Goal: Task Accomplishment & Management: Manage account settings

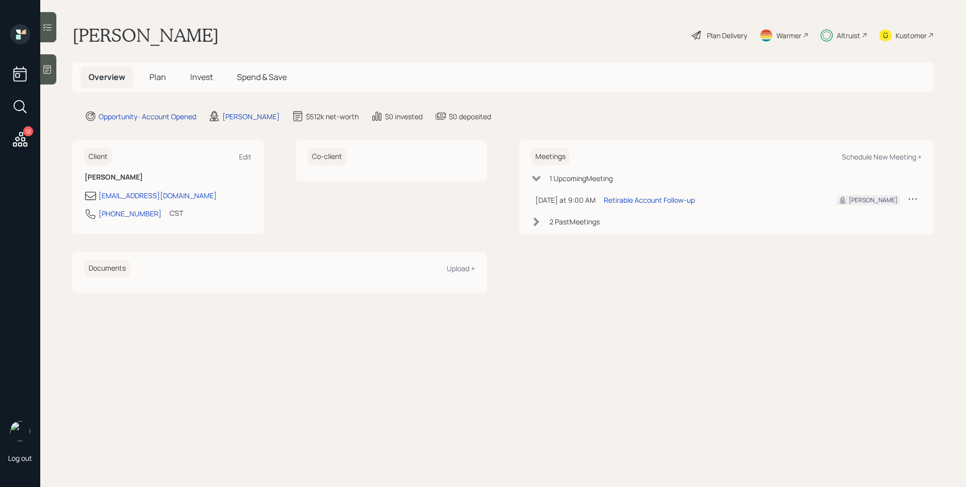
click at [849, 35] on div "Altruist" at bounding box center [849, 35] width 24 height 11
click at [567, 224] on div "2 Past Meeting s" at bounding box center [575, 221] width 50 height 11
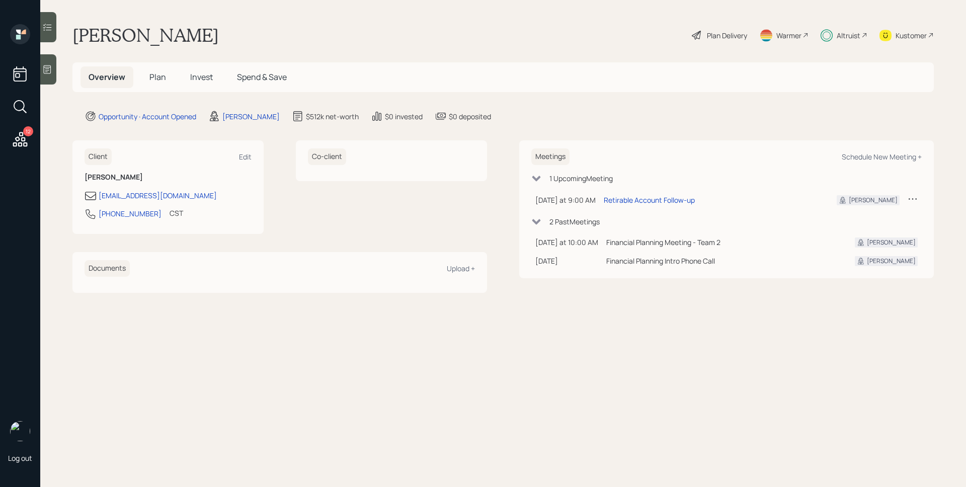
click at [740, 38] on div "Plan Delivery" at bounding box center [727, 35] width 40 height 11
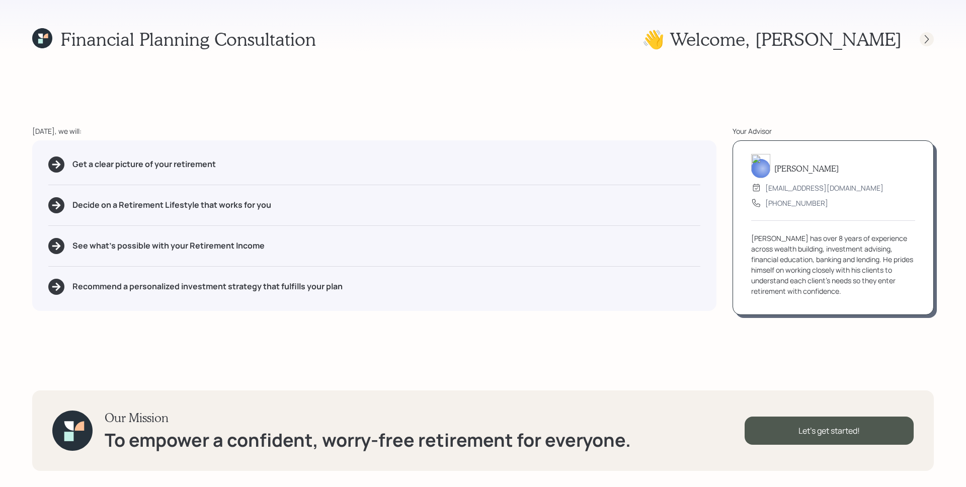
click at [925, 39] on icon at bounding box center [927, 39] width 10 height 10
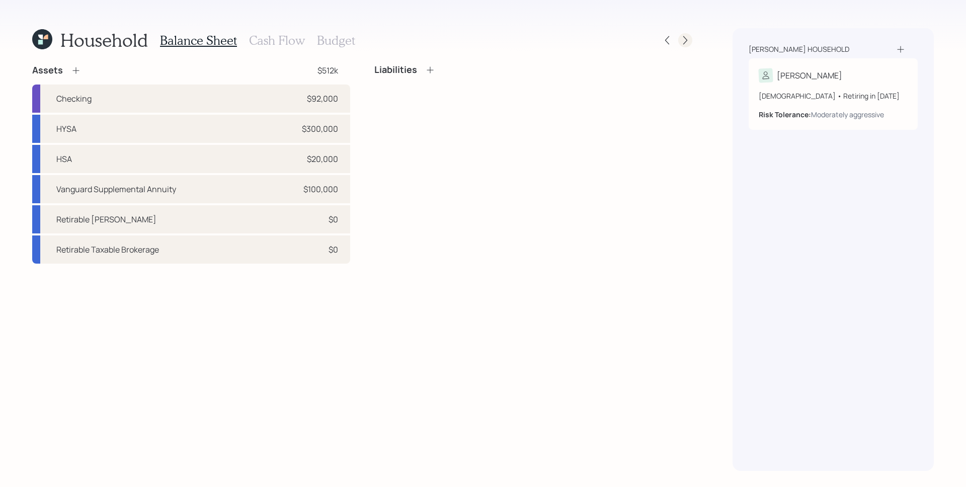
click at [686, 45] on div at bounding box center [686, 40] width 14 height 14
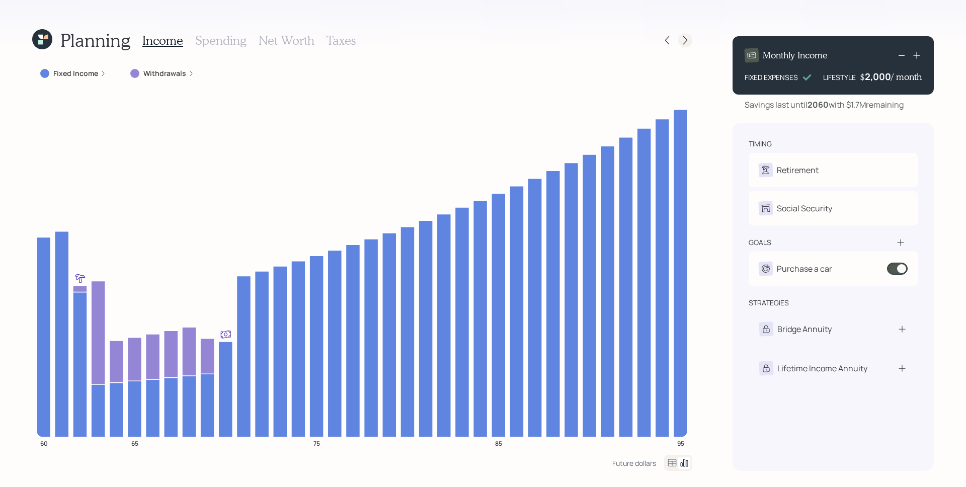
click at [689, 44] on icon at bounding box center [686, 40] width 10 height 10
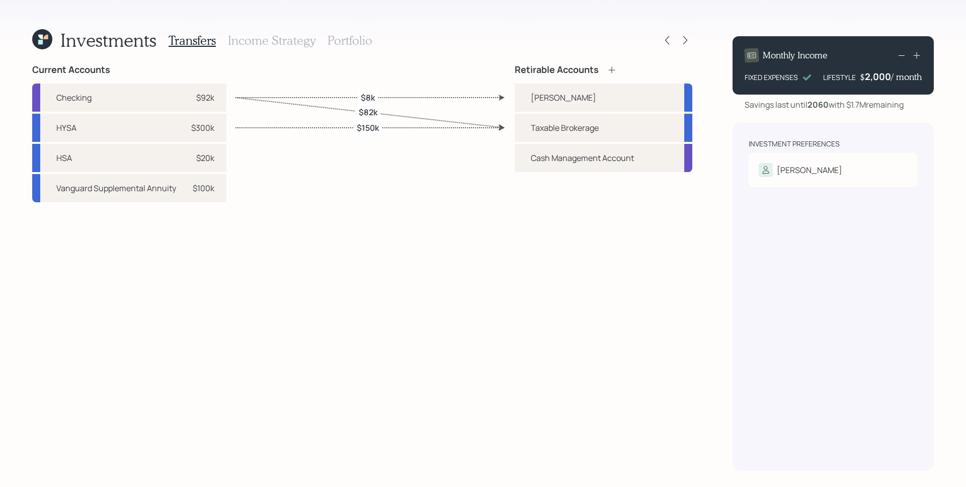
click at [336, 43] on h3 "Portfolio" at bounding box center [350, 40] width 45 height 15
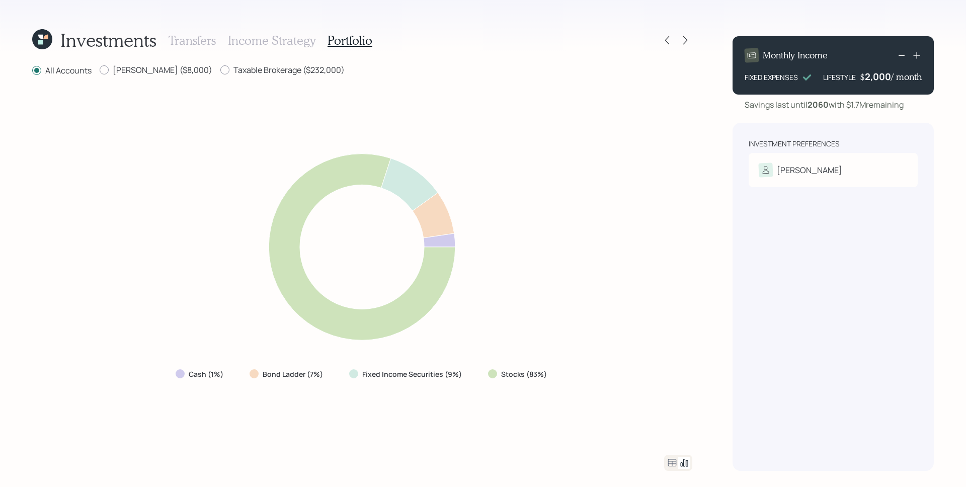
click at [44, 38] on icon at bounding box center [45, 37] width 5 height 5
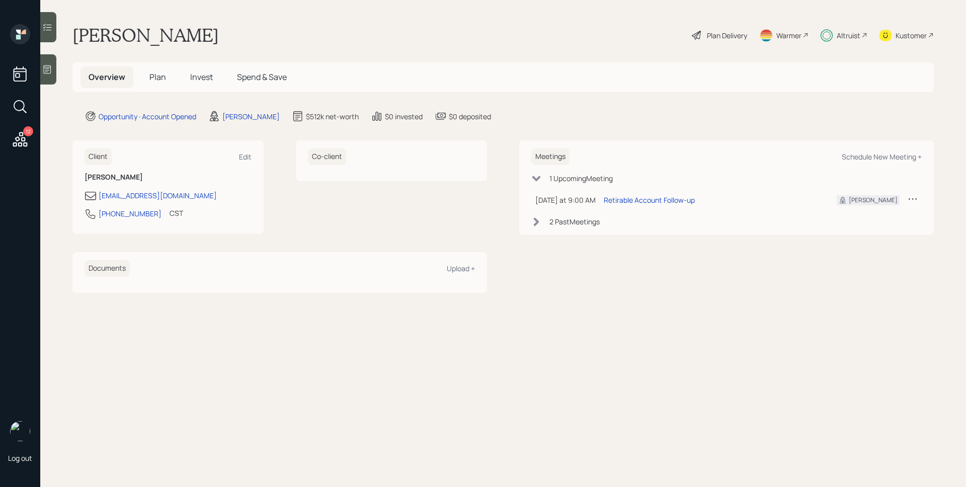
click at [152, 74] on span "Plan" at bounding box center [157, 76] width 17 height 11
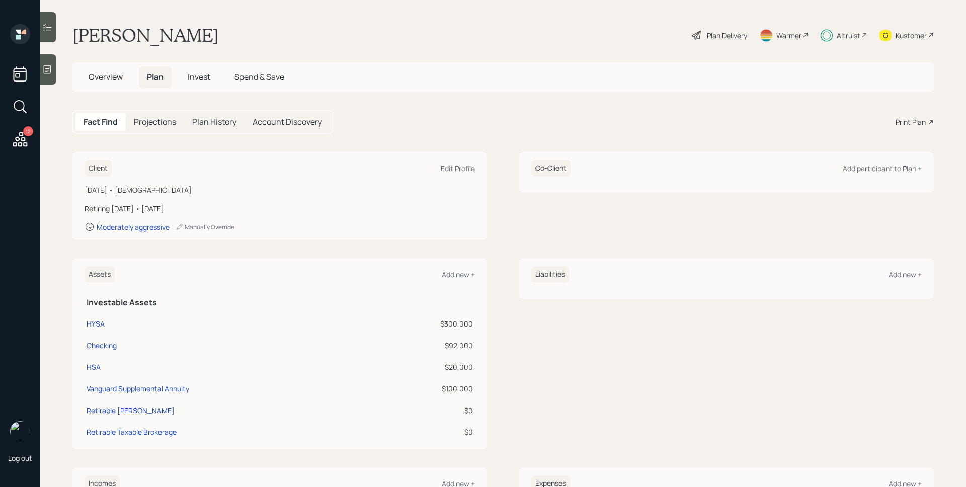
click at [210, 77] on span "Invest" at bounding box center [199, 76] width 23 height 11
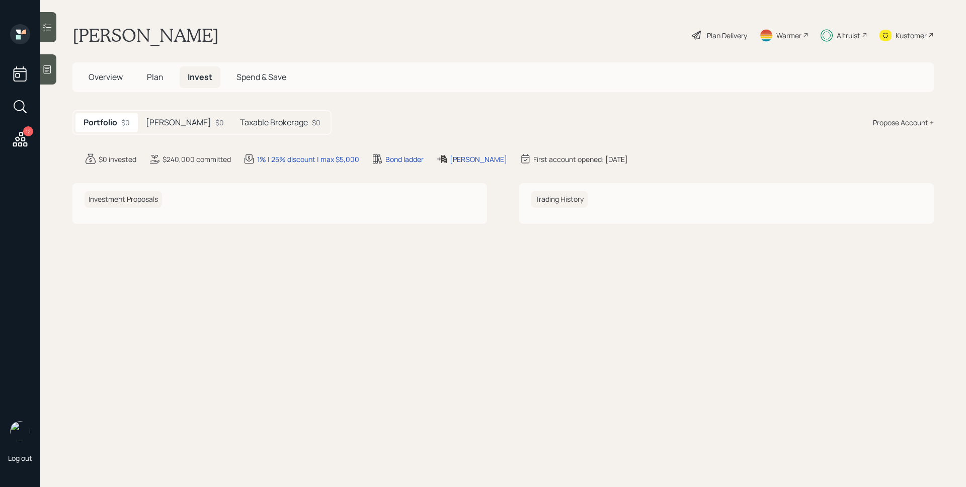
click at [176, 123] on h5 "[PERSON_NAME]" at bounding box center [178, 123] width 65 height 10
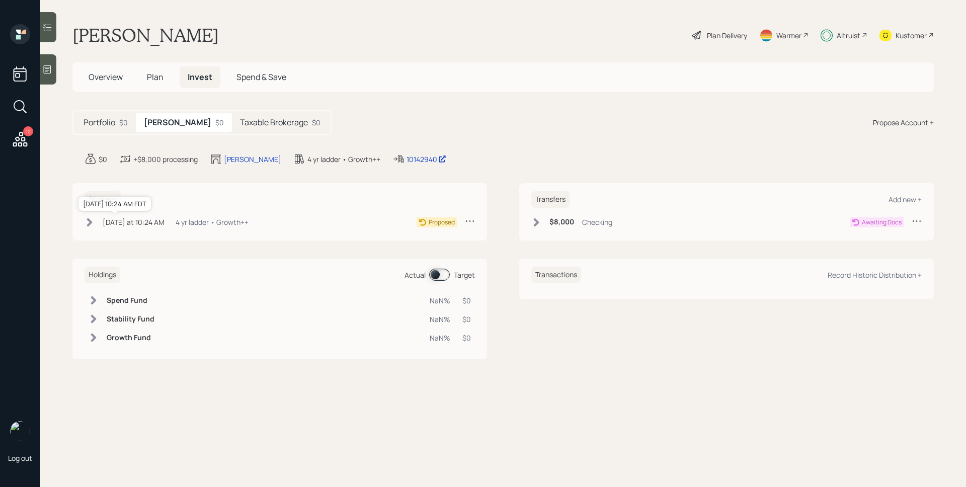
click at [140, 223] on div "[DATE] at 10:24 AM" at bounding box center [134, 222] width 62 height 11
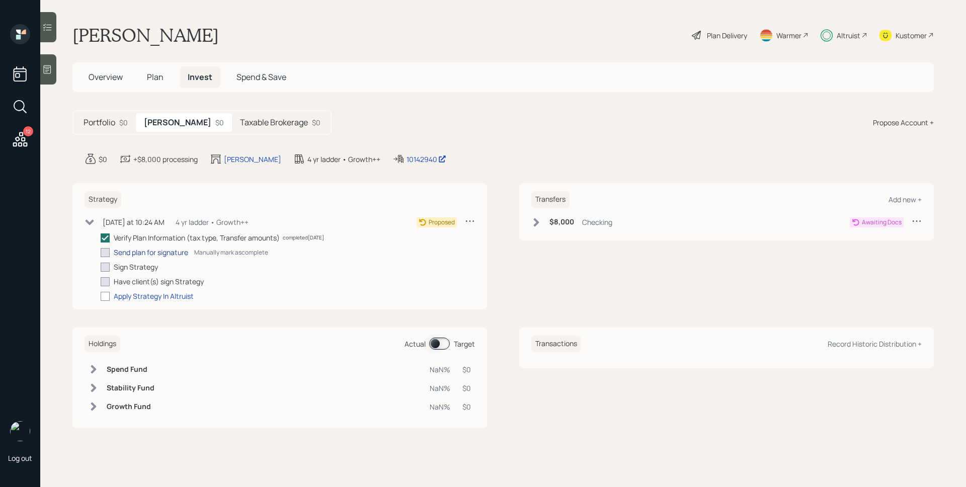
click at [164, 254] on div "Send plan for signature" at bounding box center [151, 252] width 74 height 11
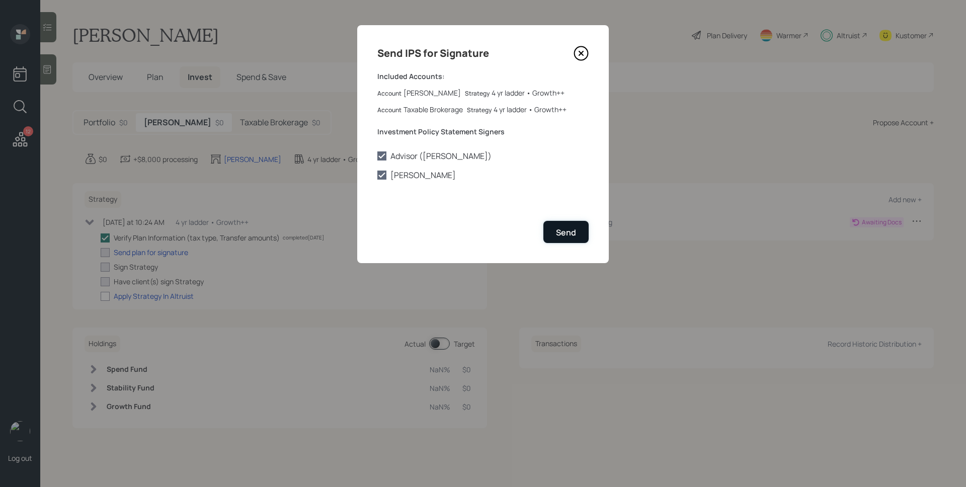
click at [569, 232] on div "Send" at bounding box center [566, 232] width 20 height 11
checkbox input "true"
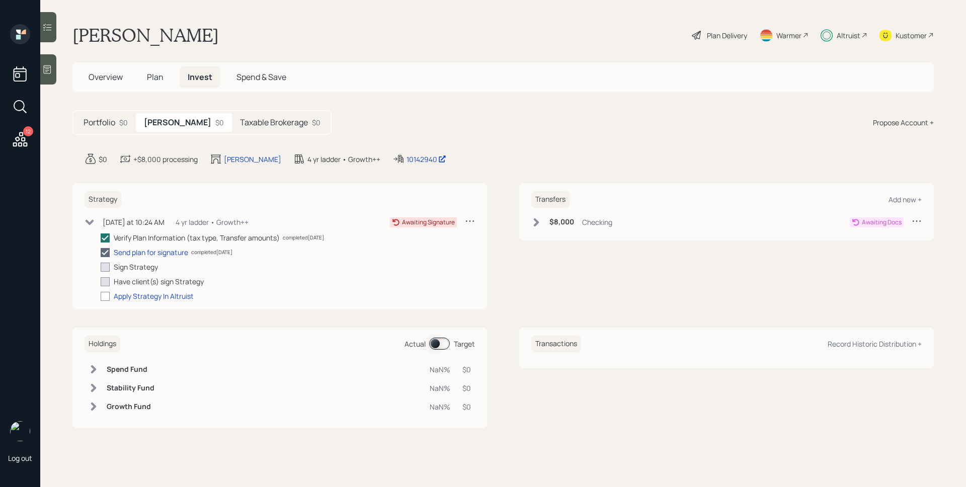
click at [269, 120] on h5 "Taxable Brokerage" at bounding box center [274, 123] width 68 height 10
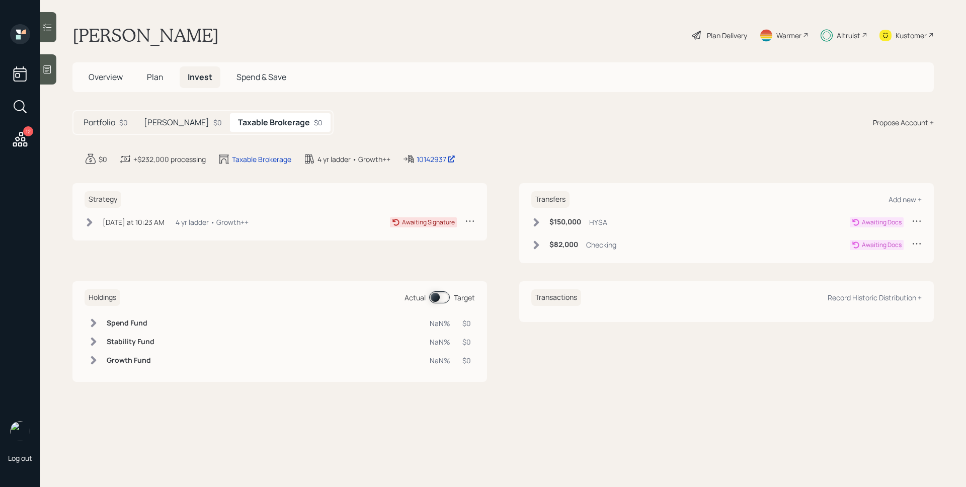
click at [18, 140] on icon at bounding box center [20, 139] width 15 height 15
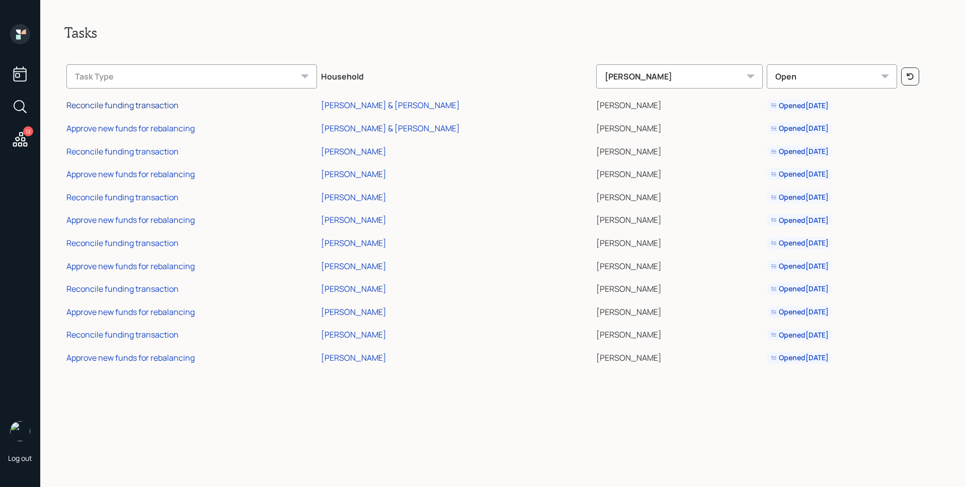
click at [111, 108] on div "Reconcile funding transaction" at bounding box center [122, 105] width 112 height 11
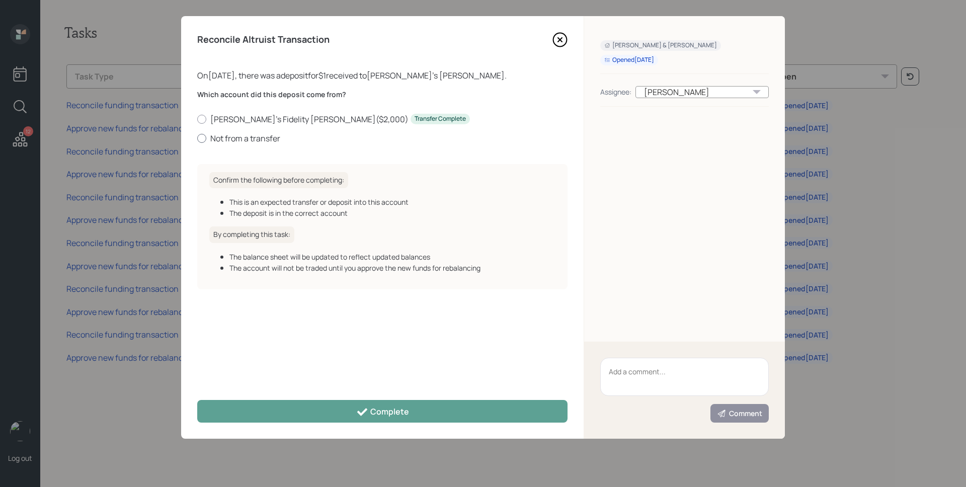
click at [250, 137] on label "Not from a transfer" at bounding box center [382, 138] width 370 height 11
click at [197, 138] on input "Not from a transfer" at bounding box center [197, 138] width 1 height 1
radio input "true"
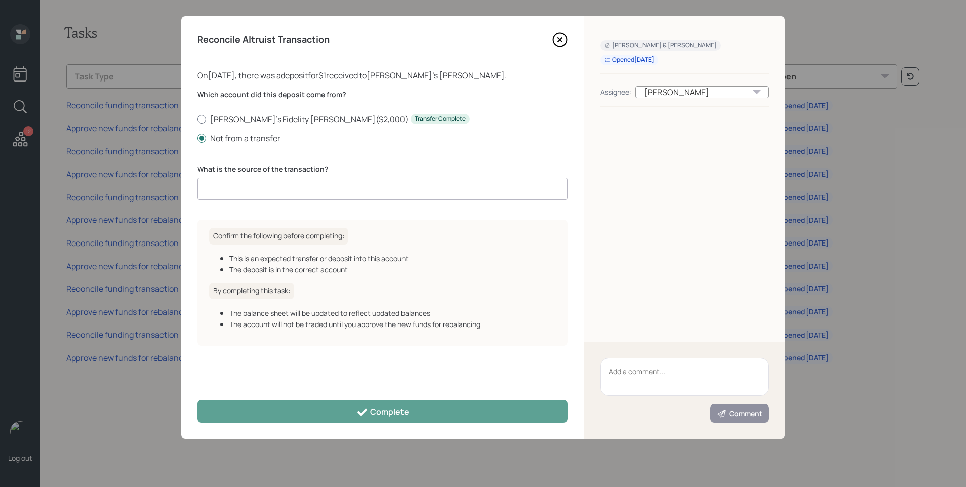
click at [260, 118] on label "[PERSON_NAME]'s Fidelity [PERSON_NAME] ( $2,000 ) Transfer Complete" at bounding box center [382, 119] width 370 height 11
click at [197, 119] on input "[PERSON_NAME]'s Fidelity [PERSON_NAME] ( $2,000 ) Transfer Complete" at bounding box center [197, 119] width 1 height 1
radio input "true"
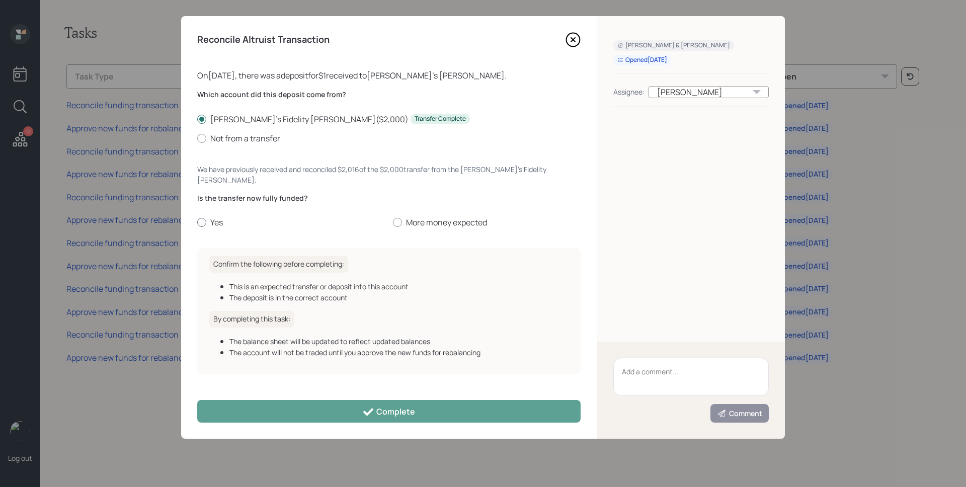
click at [219, 217] on label "Yes" at bounding box center [291, 222] width 188 height 11
click at [197, 222] on input "Yes" at bounding box center [197, 222] width 1 height 1
radio input "true"
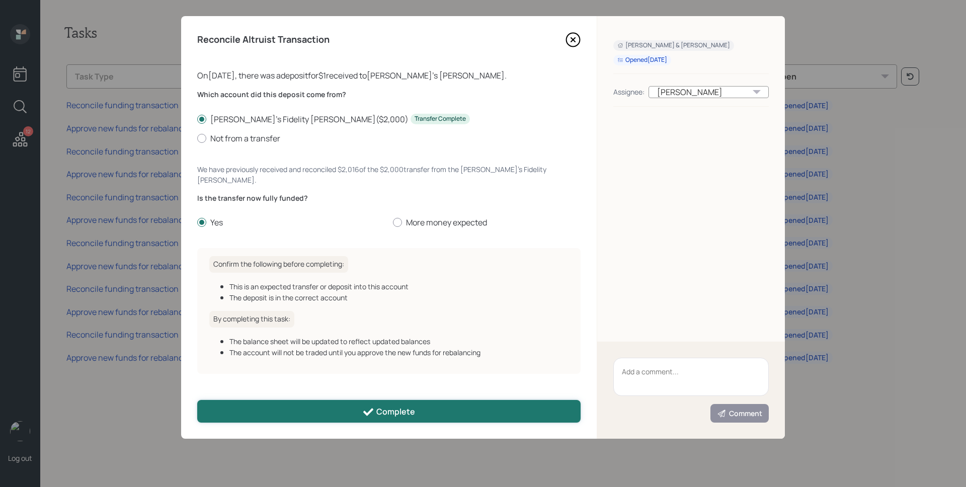
click at [344, 409] on button "Complete" at bounding box center [389, 411] width 384 height 23
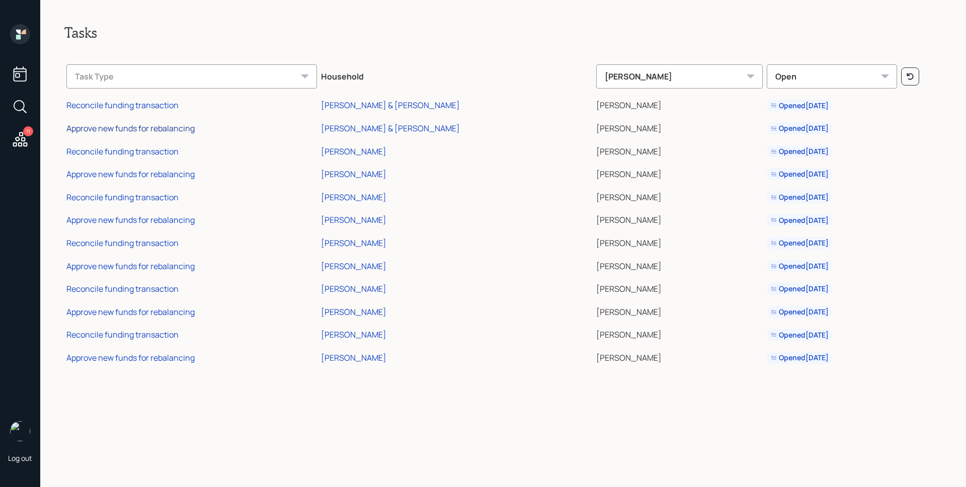
click at [148, 132] on div "Approve new funds for rebalancing" at bounding box center [130, 128] width 128 height 11
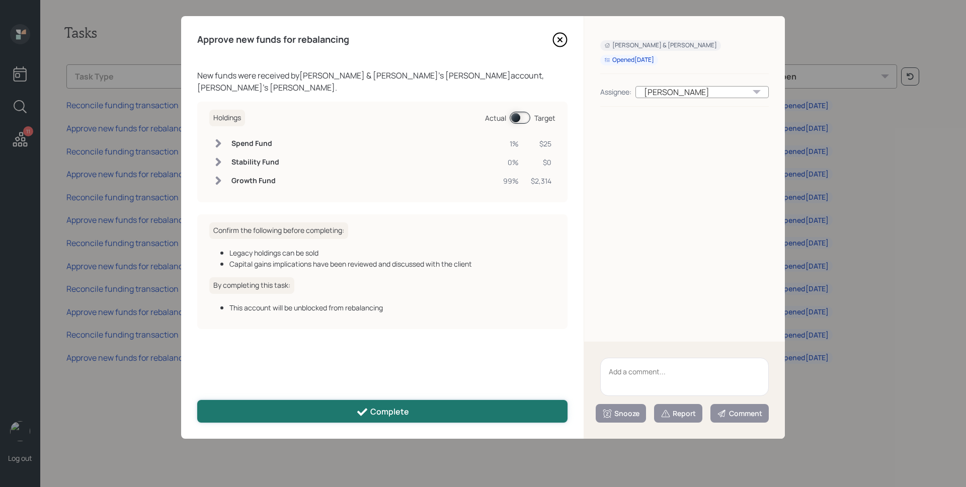
click at [398, 416] on div "Complete" at bounding box center [382, 412] width 53 height 12
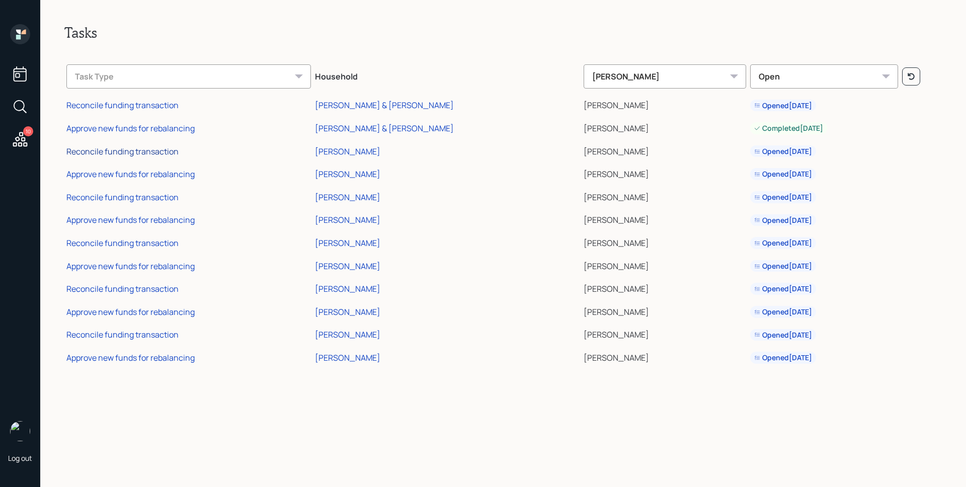
click at [158, 149] on div "Reconcile funding transaction" at bounding box center [122, 151] width 112 height 11
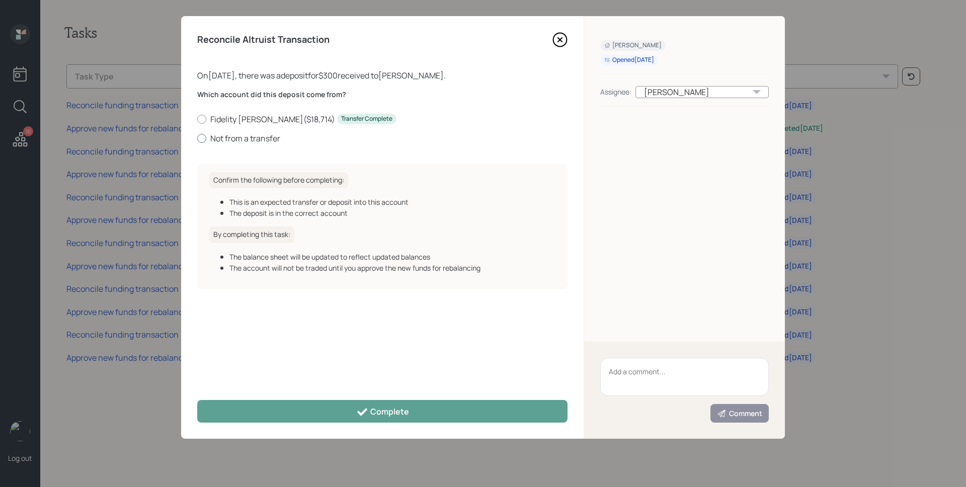
click at [235, 140] on label "Not from a transfer" at bounding box center [382, 138] width 370 height 11
click at [197, 138] on input "Not from a transfer" at bounding box center [197, 138] width 1 height 1
radio input "true"
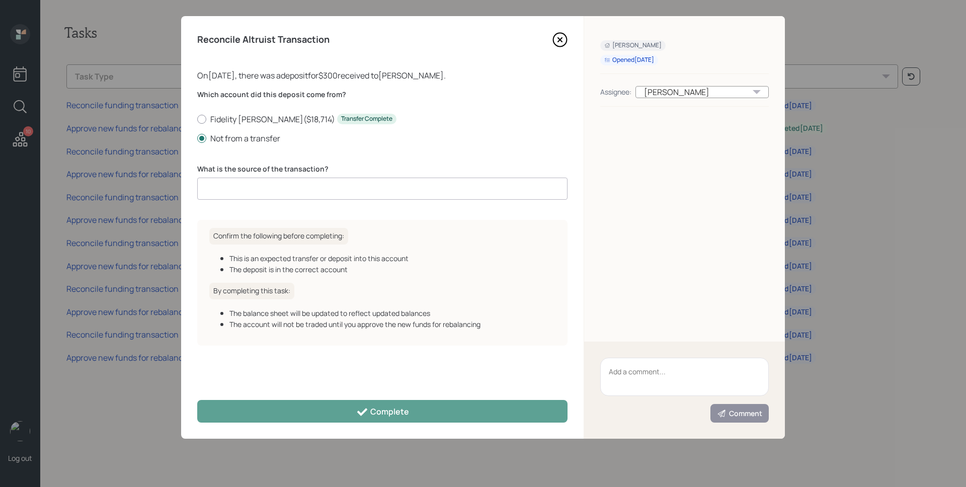
click at [255, 182] on input at bounding box center [382, 189] width 370 height 22
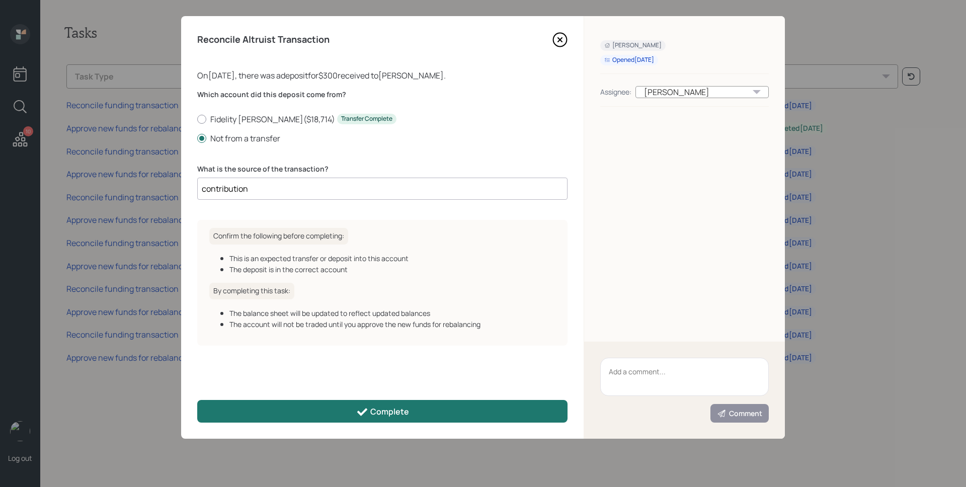
type input "contribution"
click at [421, 411] on button "Complete" at bounding box center [382, 411] width 370 height 23
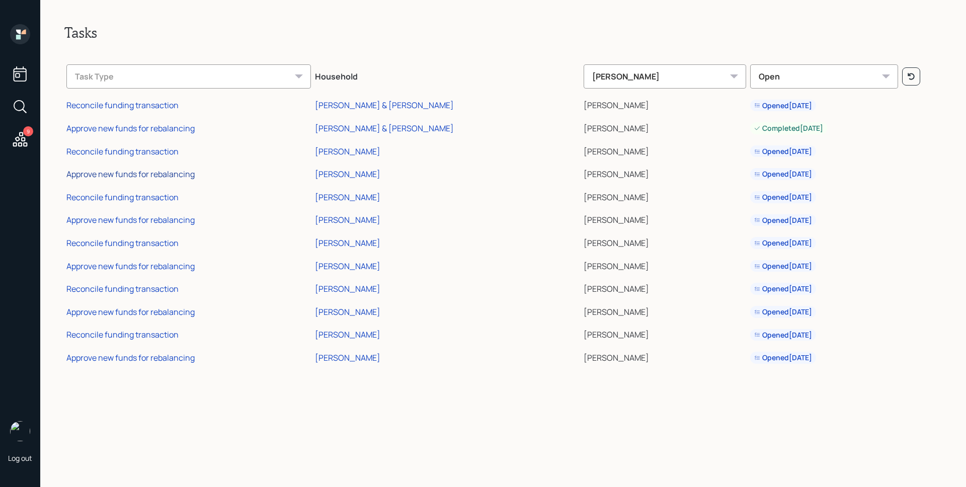
click at [166, 176] on div "Approve new funds for rebalancing" at bounding box center [130, 174] width 128 height 11
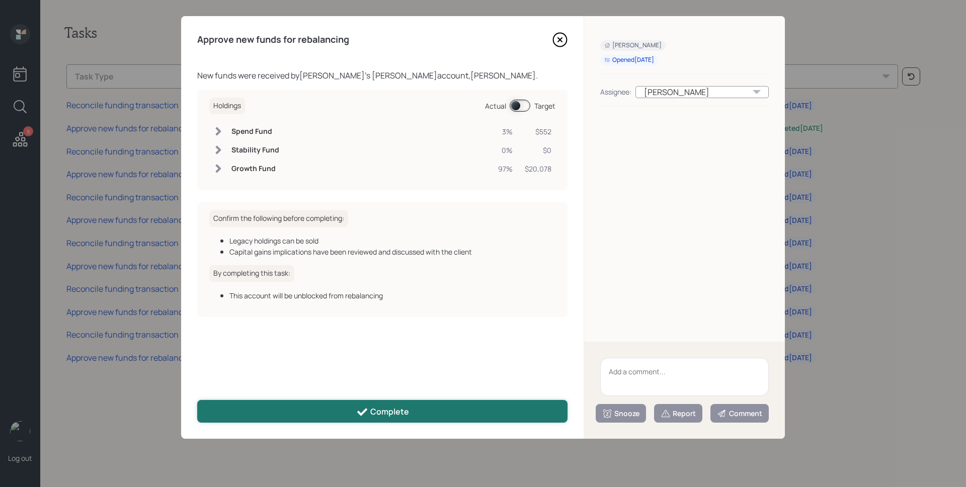
click at [373, 413] on div "Complete" at bounding box center [382, 412] width 53 height 12
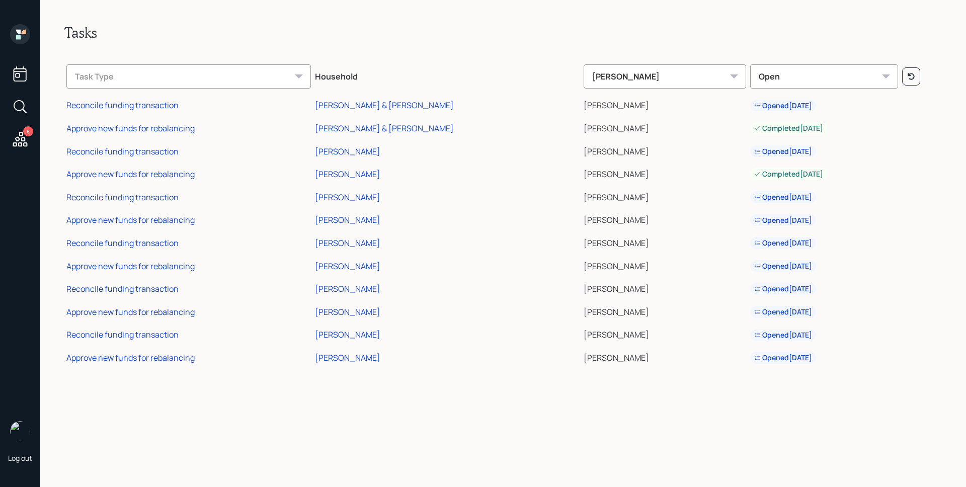
click at [160, 202] on div "Reconcile funding transaction" at bounding box center [122, 197] width 112 height 11
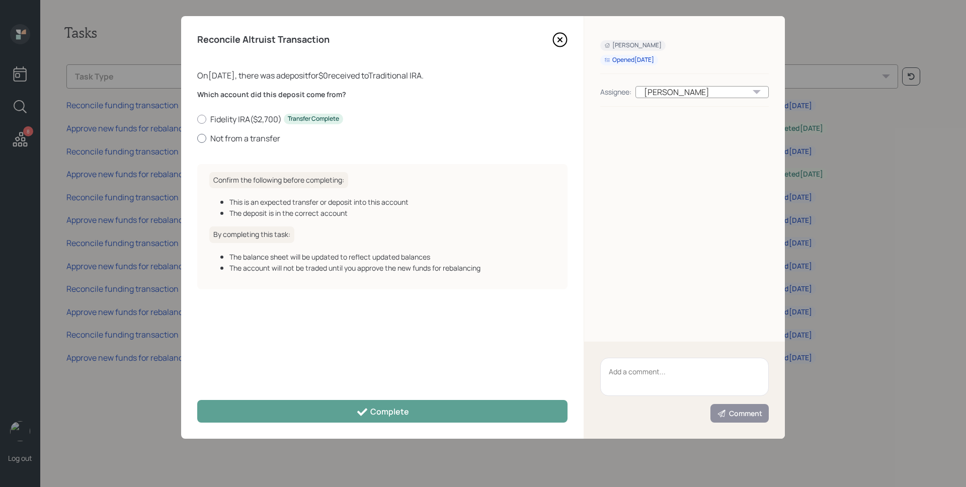
click at [254, 134] on label "Not from a transfer" at bounding box center [382, 138] width 370 height 11
click at [197, 138] on input "Not from a transfer" at bounding box center [197, 138] width 1 height 1
radio input "true"
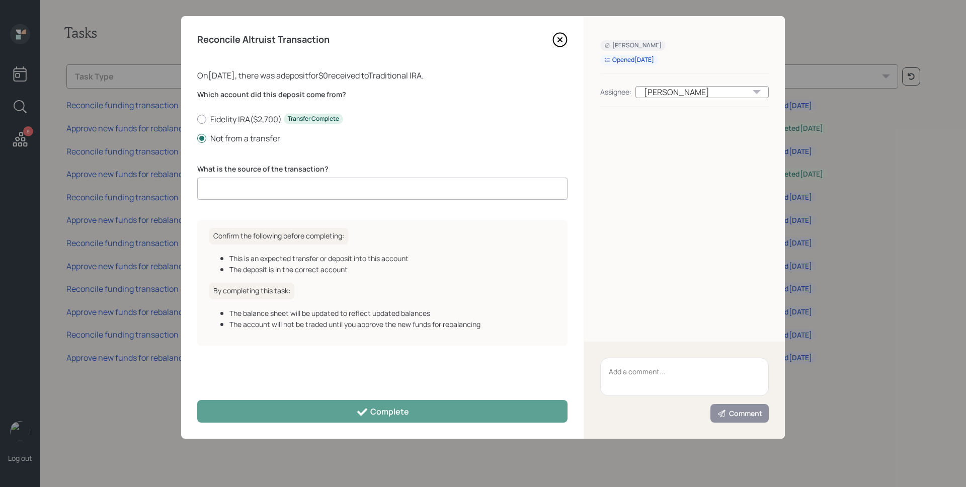
click at [261, 180] on input at bounding box center [382, 189] width 370 height 22
type input "."
type input "0"
click at [411, 426] on div "Reconcile Altruist Transaction On [DATE] , there was a deposit for $0 received …" at bounding box center [382, 227] width 403 height 423
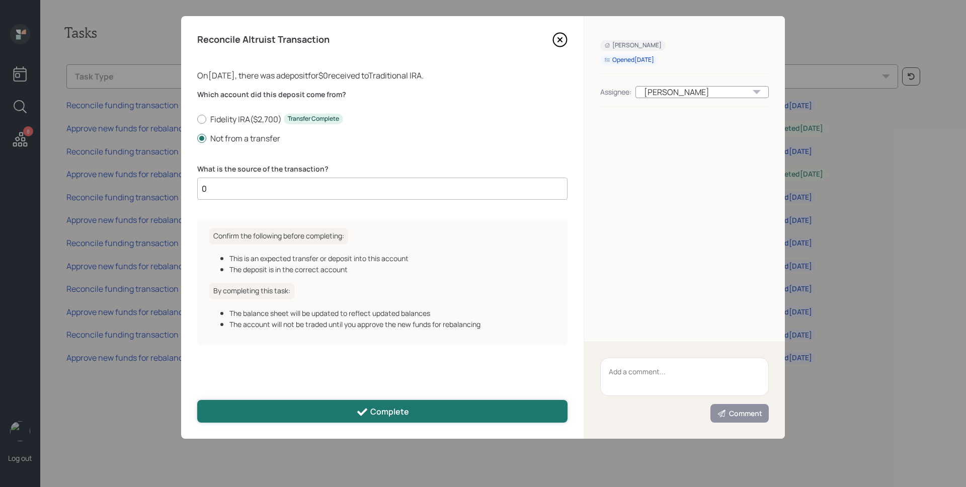
click at [411, 413] on button "Complete" at bounding box center [382, 411] width 370 height 23
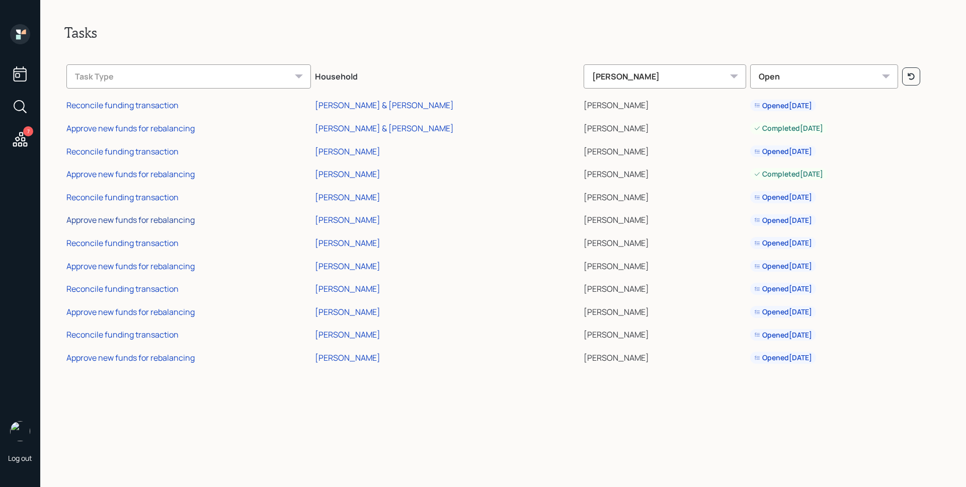
click at [143, 219] on div "Approve new funds for rebalancing" at bounding box center [130, 219] width 128 height 11
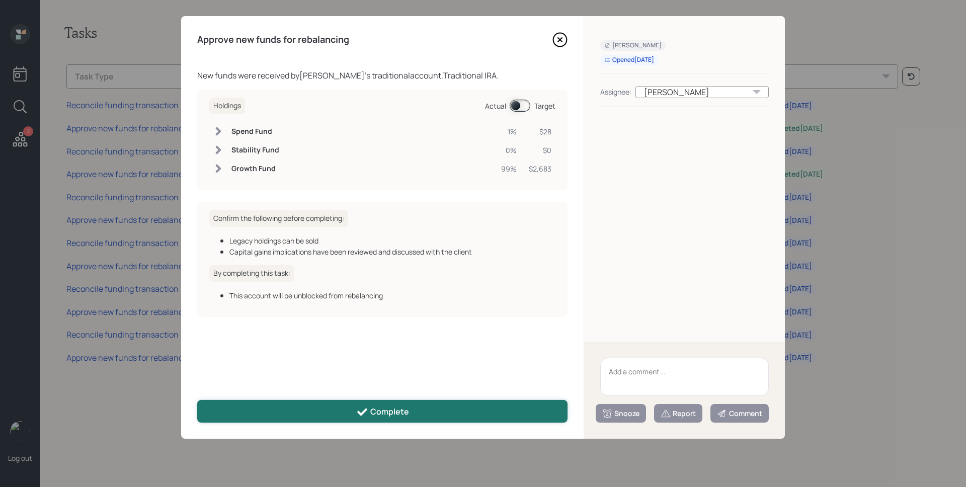
click at [361, 412] on icon at bounding box center [362, 412] width 12 height 12
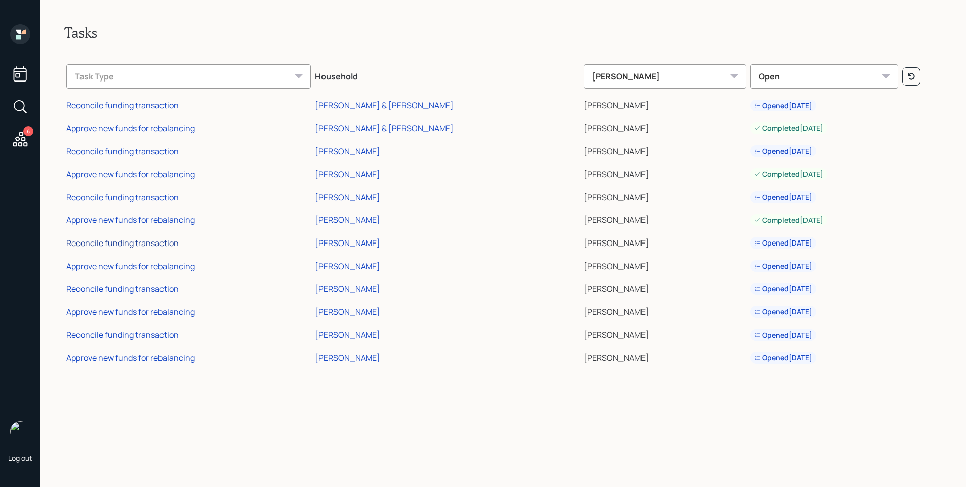
click at [153, 238] on div "Reconcile funding transaction" at bounding box center [122, 243] width 112 height 11
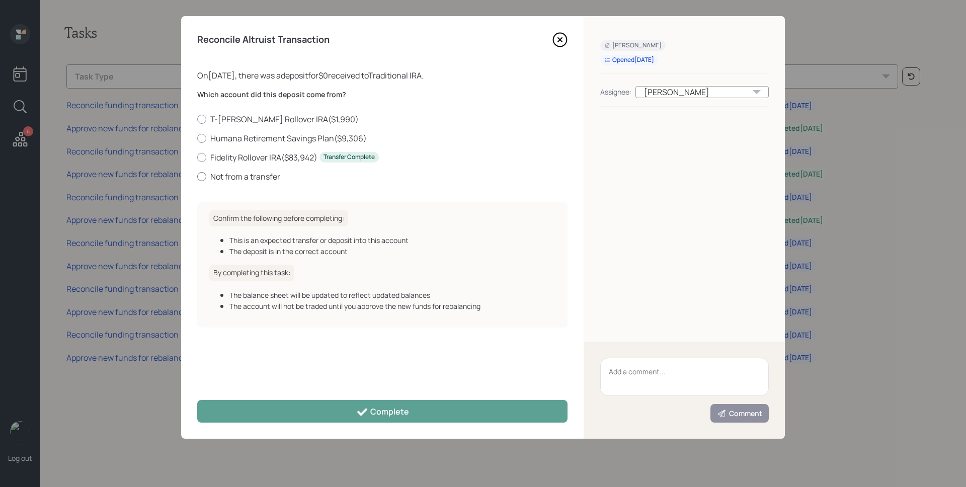
click at [255, 180] on label "Not from a transfer" at bounding box center [382, 176] width 370 height 11
click at [197, 177] on input "Not from a transfer" at bounding box center [197, 176] width 1 height 1
radio input "true"
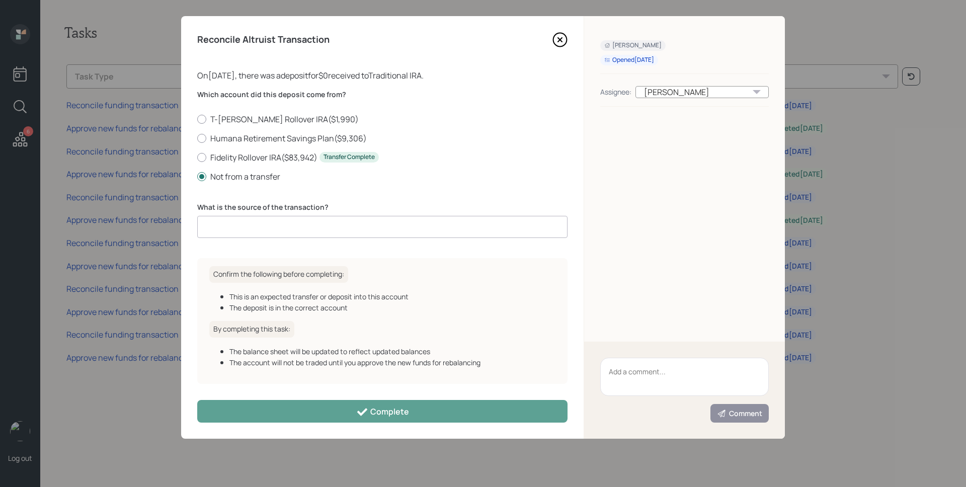
click at [263, 218] on input at bounding box center [382, 227] width 370 height 22
type input "0"
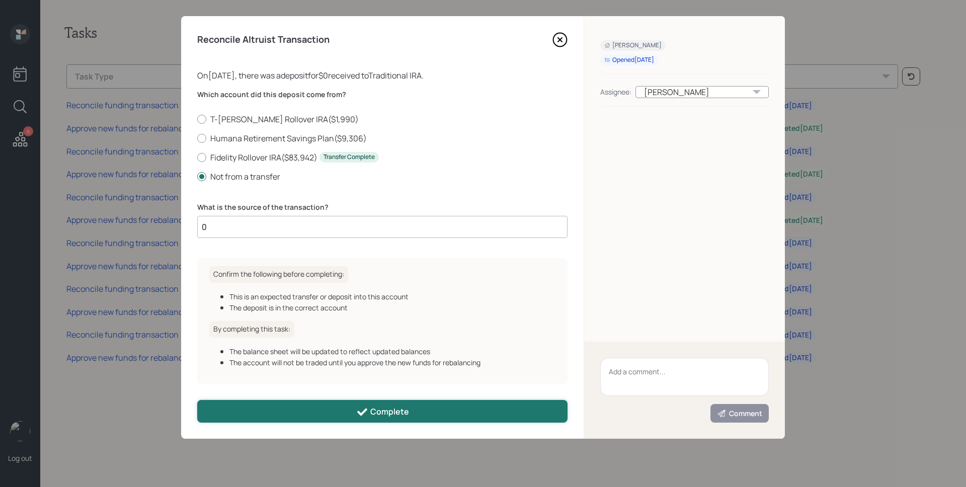
click at [376, 411] on div "Complete" at bounding box center [382, 412] width 53 height 12
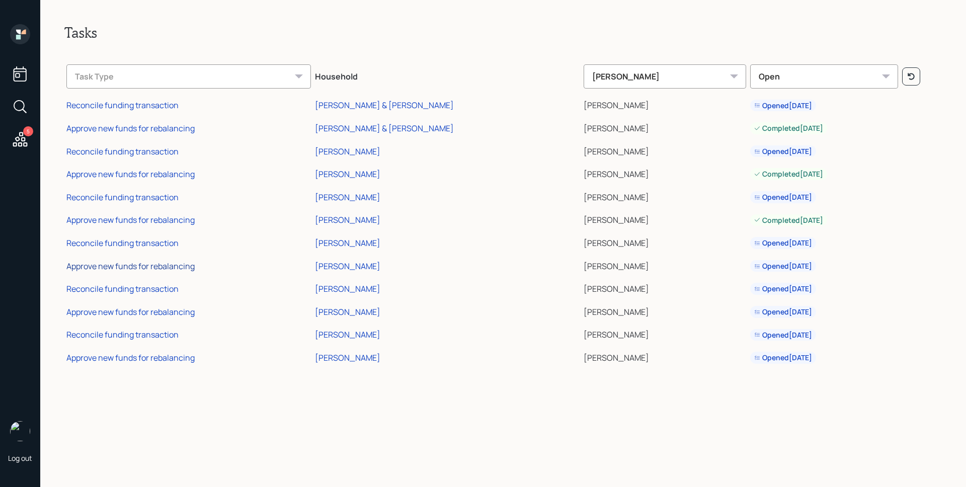
click at [149, 266] on div "Approve new funds for rebalancing" at bounding box center [130, 266] width 128 height 11
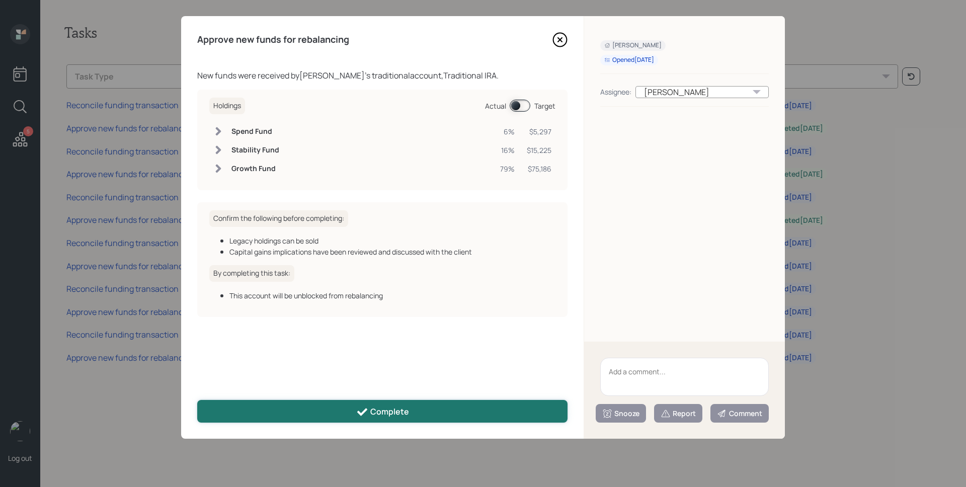
click at [345, 411] on button "Complete" at bounding box center [382, 411] width 370 height 23
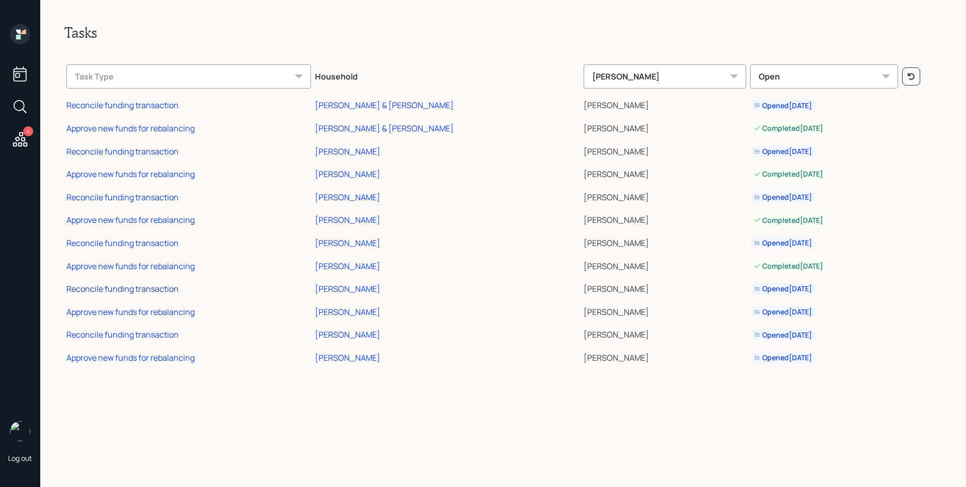
click at [143, 287] on div "Reconcile funding transaction" at bounding box center [122, 288] width 112 height 11
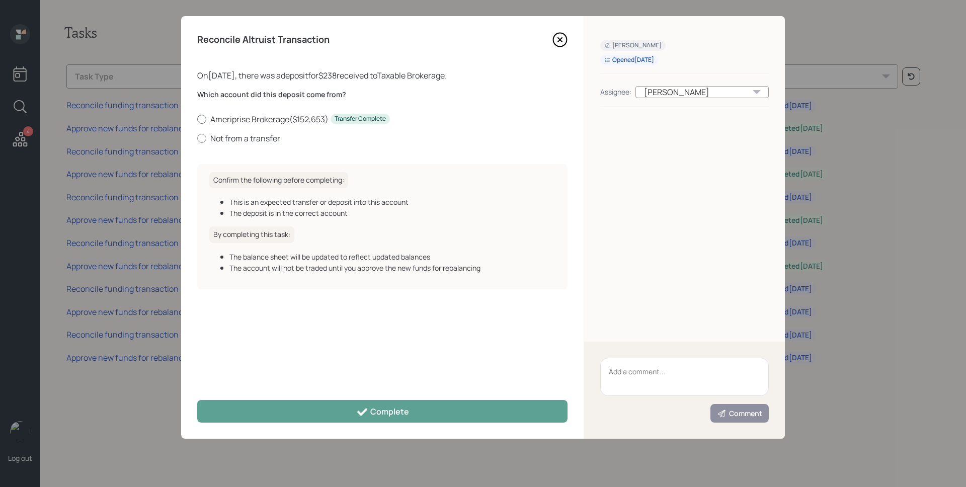
click at [244, 117] on label "Ameriprise Brokerage ( $152,653 ) Transfer Complete" at bounding box center [382, 119] width 370 height 11
click at [197, 119] on input "Ameriprise Brokerage ( $152,653 ) Transfer Complete" at bounding box center [197, 119] width 1 height 1
radio input "true"
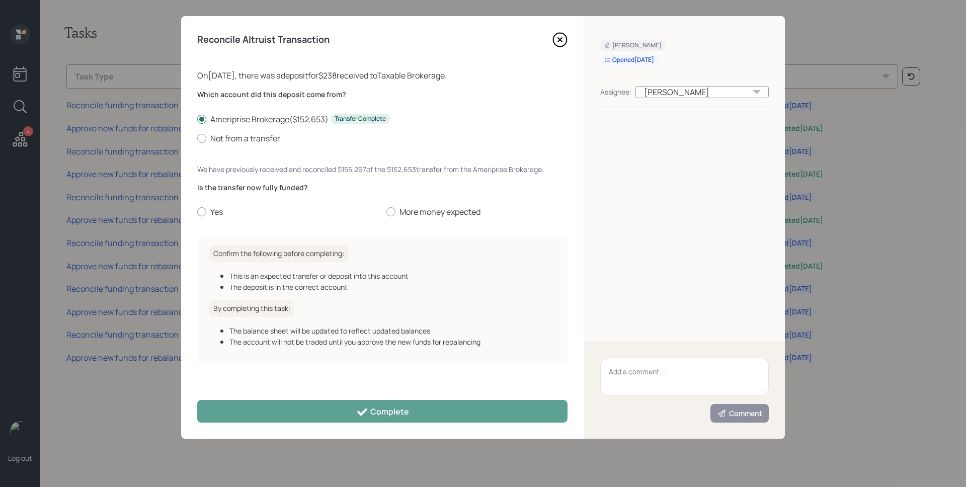
click at [223, 216] on label "Yes" at bounding box center [287, 211] width 181 height 11
click at [197, 212] on input "Yes" at bounding box center [197, 212] width 1 height 1
radio input "true"
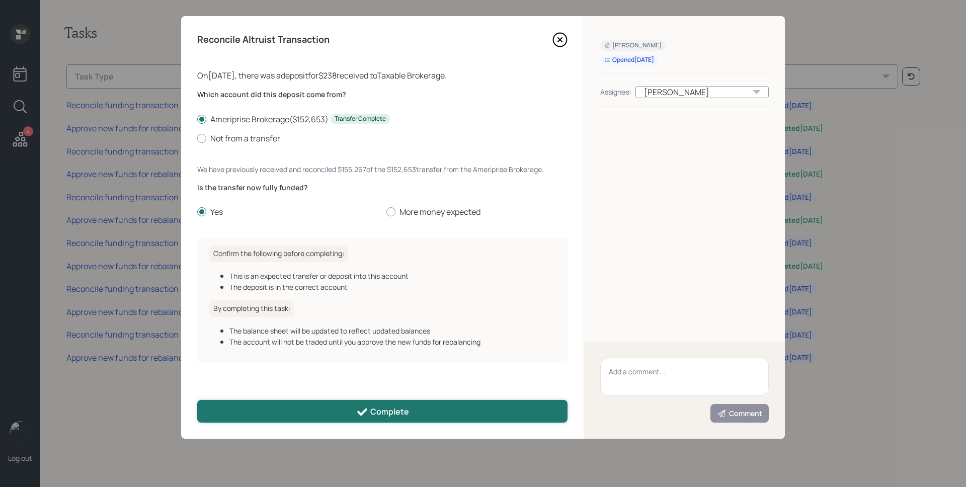
click at [329, 415] on button "Complete" at bounding box center [382, 411] width 370 height 23
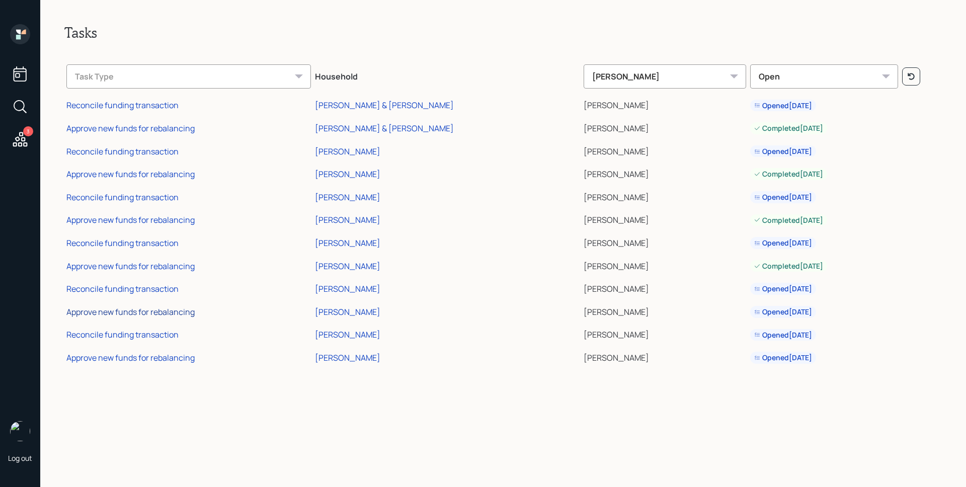
click at [141, 313] on div "Approve new funds for rebalancing" at bounding box center [130, 312] width 128 height 11
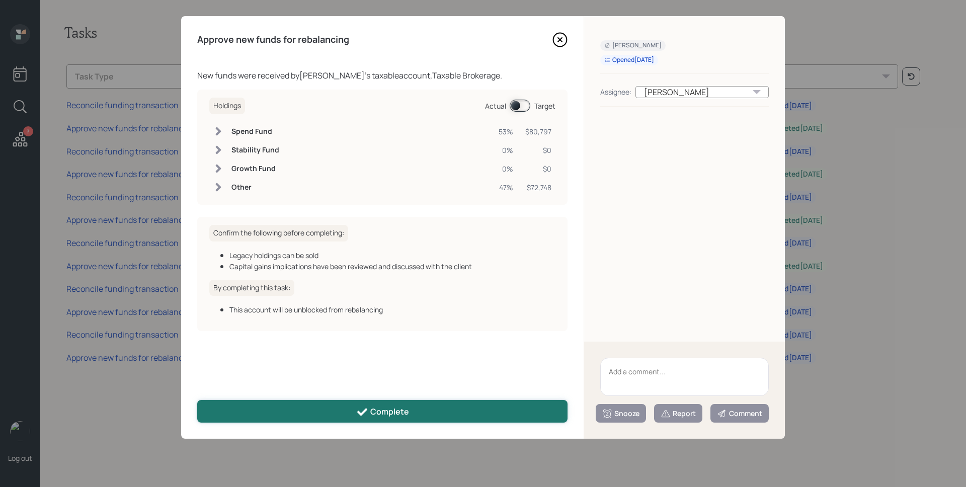
click at [336, 409] on button "Complete" at bounding box center [382, 411] width 370 height 23
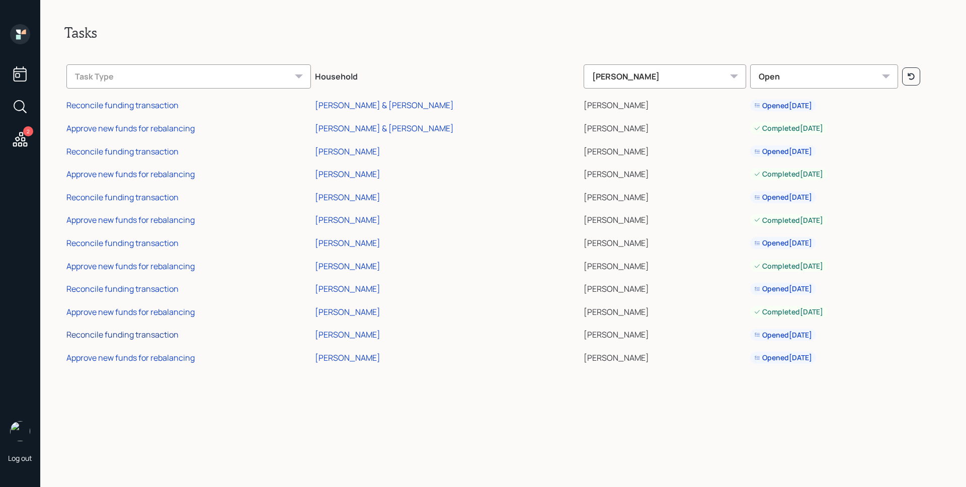
click at [148, 337] on div "Reconcile funding transaction" at bounding box center [122, 334] width 112 height 11
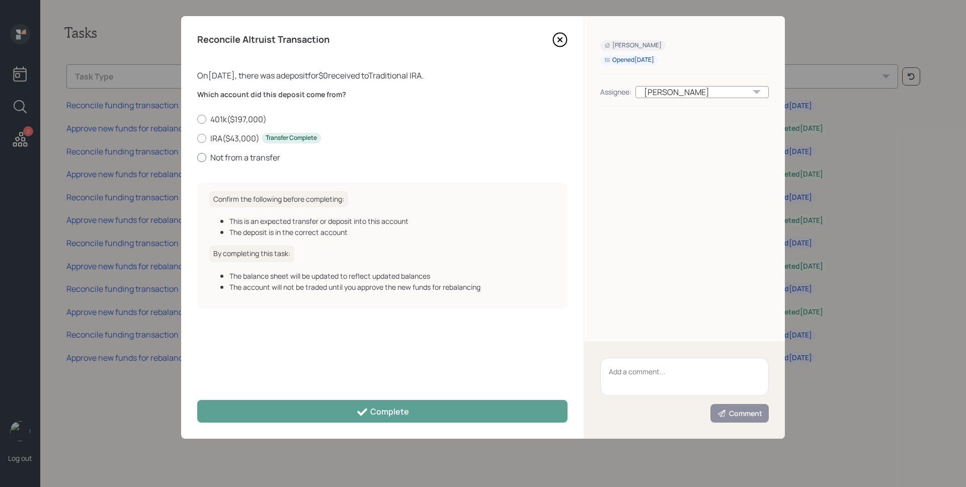
click at [232, 156] on label "Not from a transfer" at bounding box center [382, 157] width 370 height 11
click at [197, 157] on input "Not from a transfer" at bounding box center [197, 157] width 1 height 1
radio input "true"
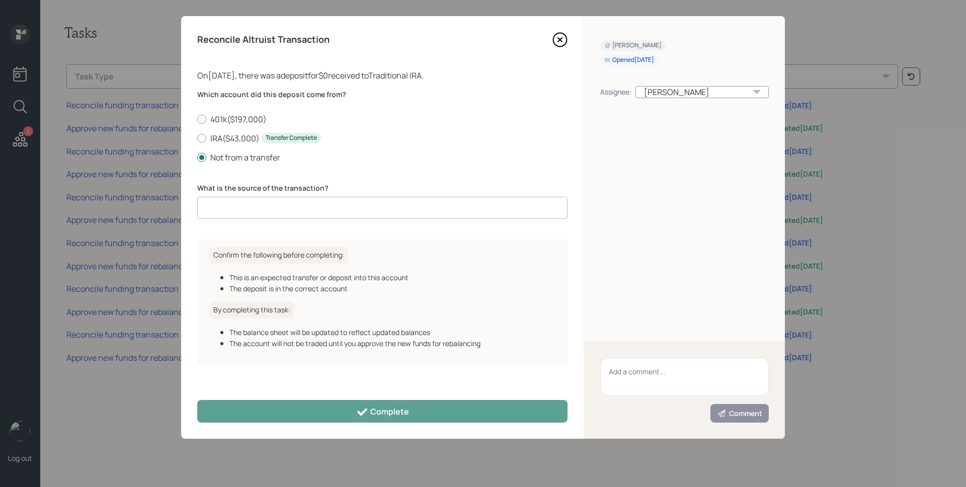
click at [257, 214] on input at bounding box center [382, 208] width 370 height 22
type input "0"
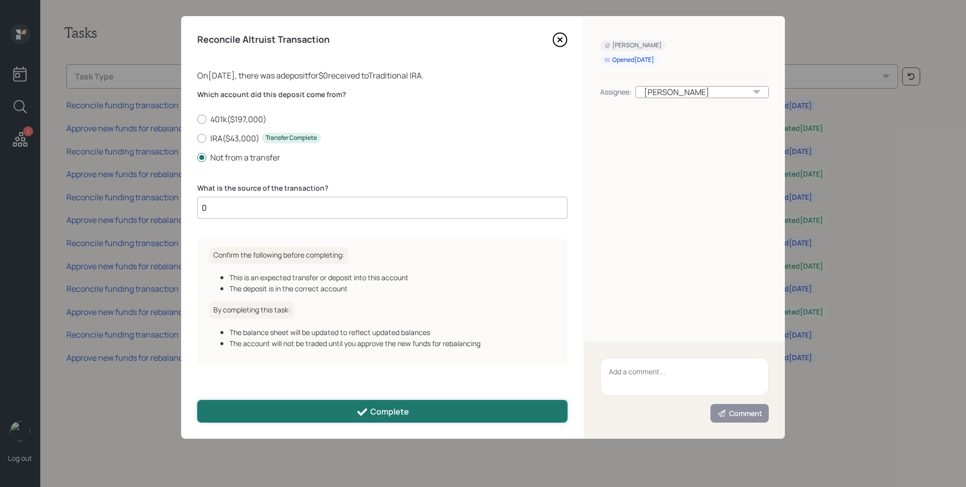
click at [404, 406] on div "Complete" at bounding box center [382, 412] width 53 height 12
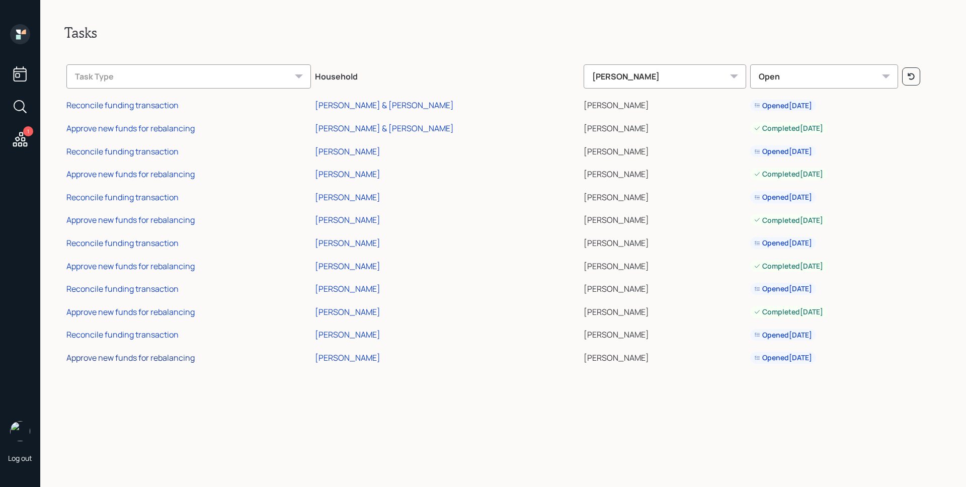
click at [182, 358] on div "Approve new funds for rebalancing" at bounding box center [130, 357] width 128 height 11
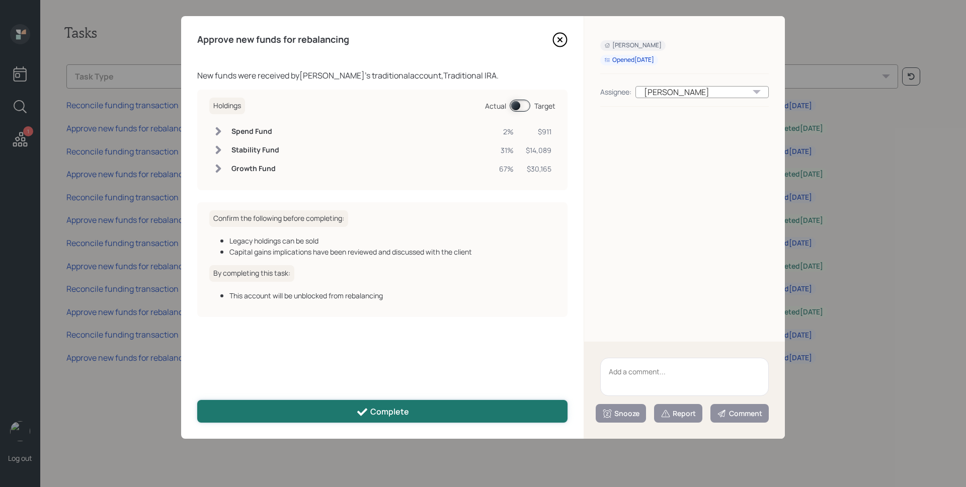
click at [406, 408] on div "Complete" at bounding box center [382, 412] width 53 height 12
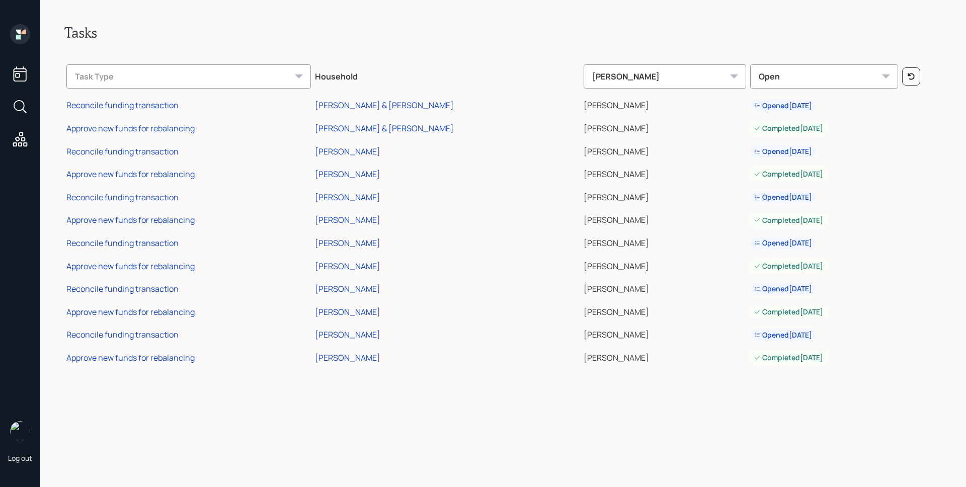
click at [30, 36] on icon at bounding box center [20, 34] width 20 height 20
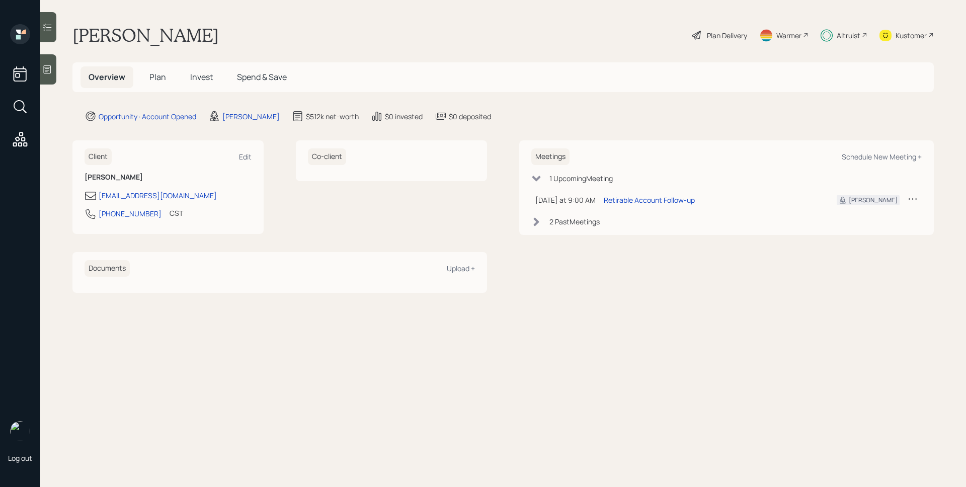
click at [152, 83] on h5 "Plan" at bounding box center [157, 77] width 33 height 22
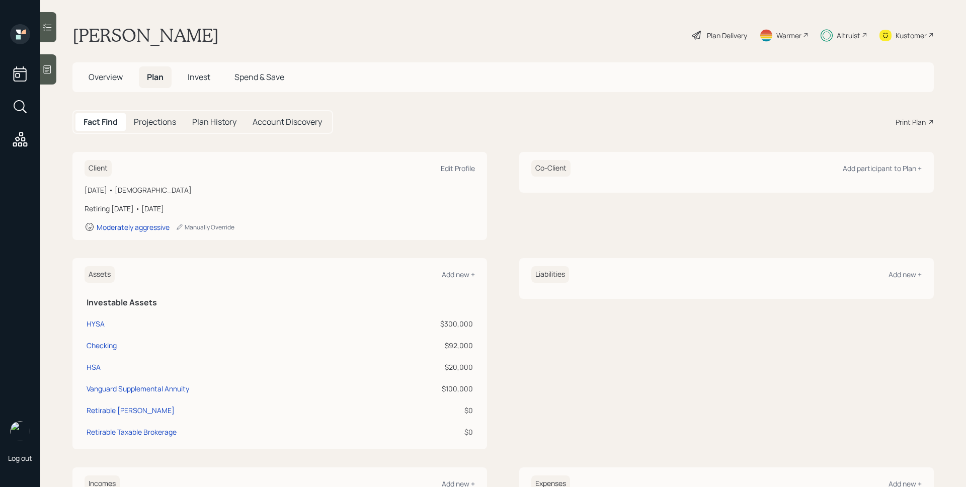
click at [707, 35] on div "Plan Delivery" at bounding box center [727, 35] width 40 height 11
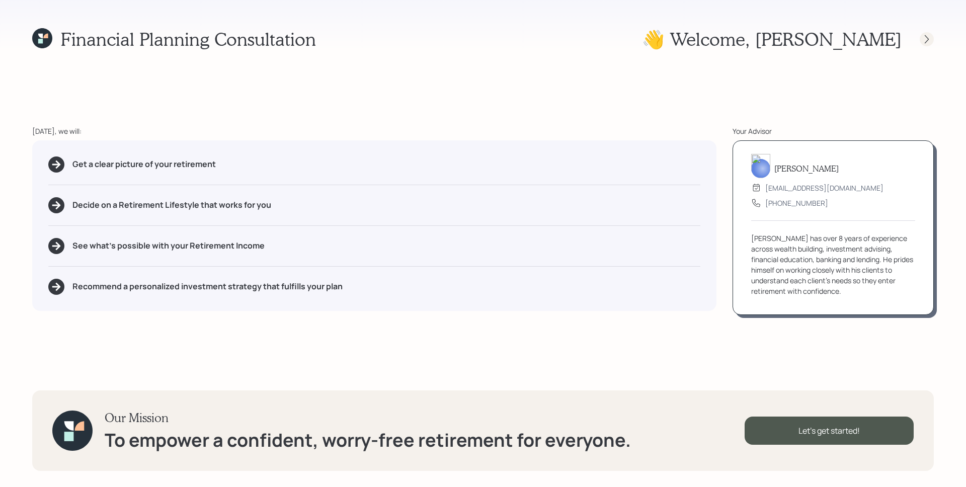
click at [927, 36] on icon at bounding box center [927, 39] width 10 height 10
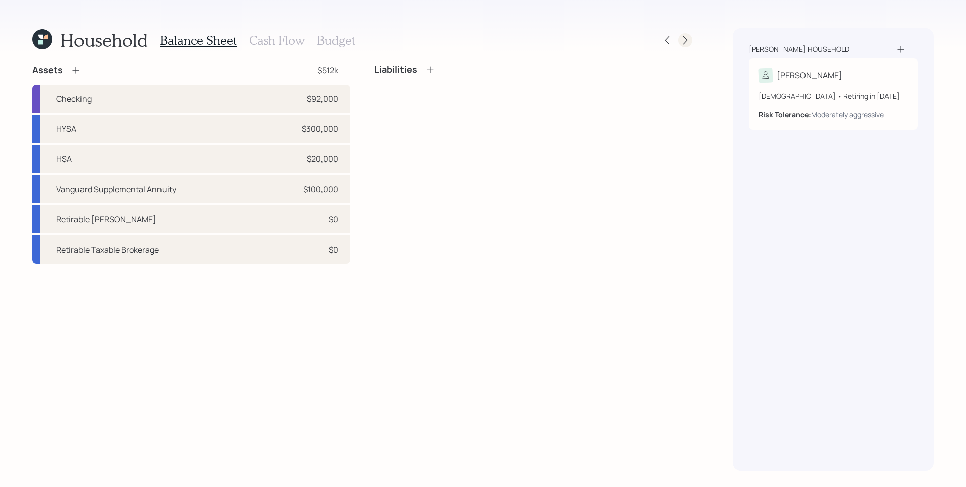
click at [685, 38] on icon at bounding box center [686, 40] width 4 height 9
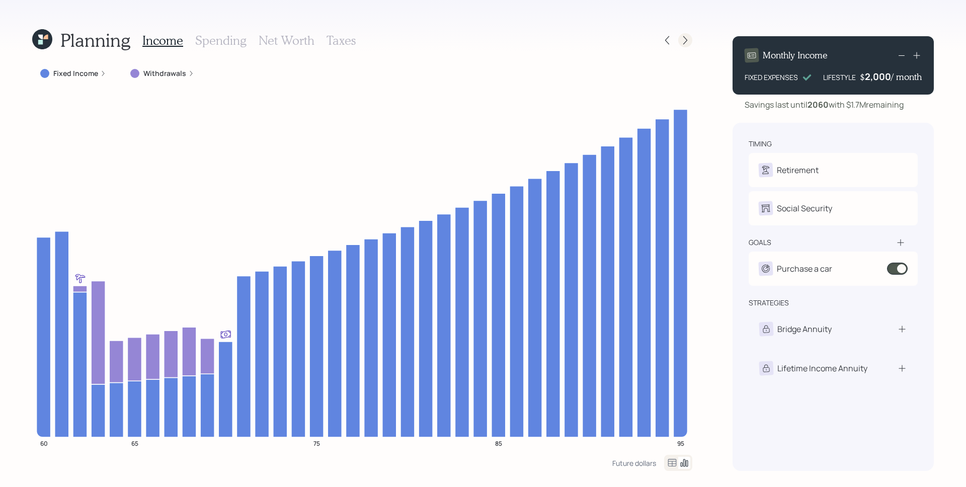
click at [690, 40] on icon at bounding box center [686, 40] width 10 height 10
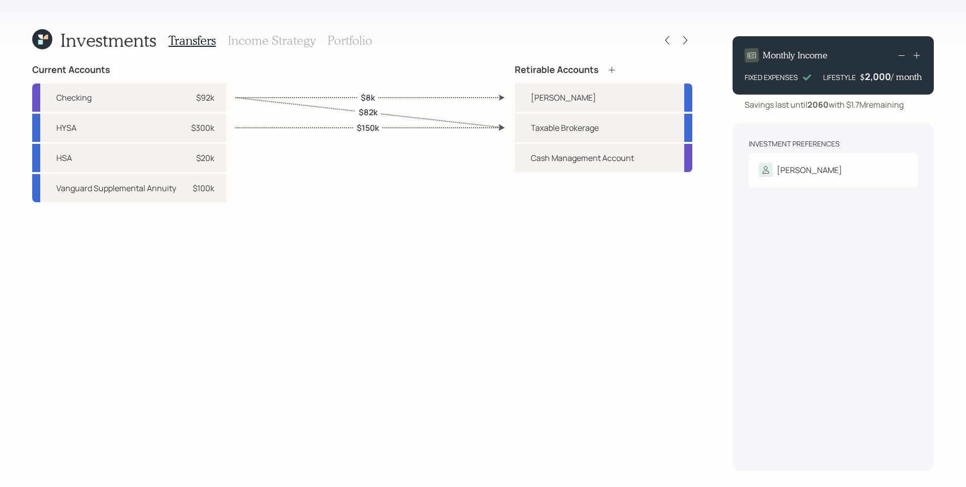
click at [25, 39] on div "Investments Transfers Income Strategy Portfolio Current Accounts Checking $92k …" at bounding box center [483, 243] width 966 height 487
click at [44, 35] on icon at bounding box center [42, 39] width 20 height 20
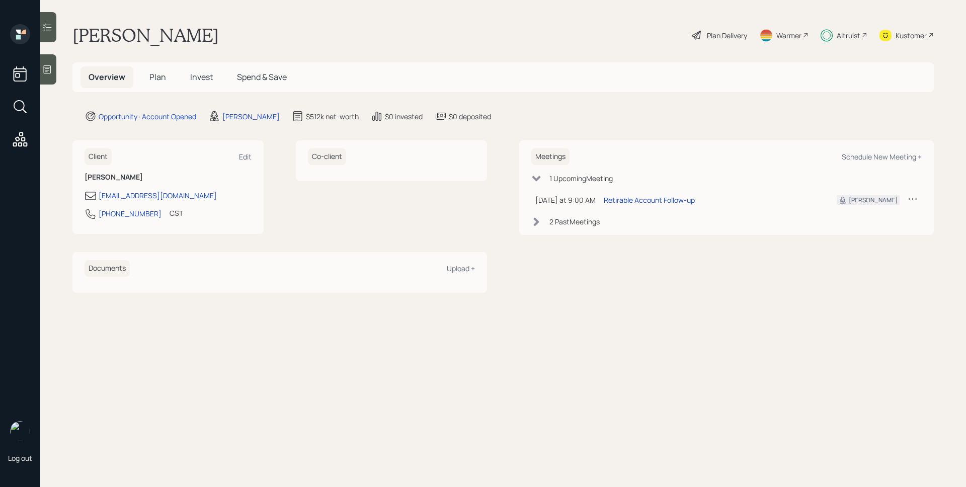
click at [164, 73] on span "Plan" at bounding box center [157, 76] width 17 height 11
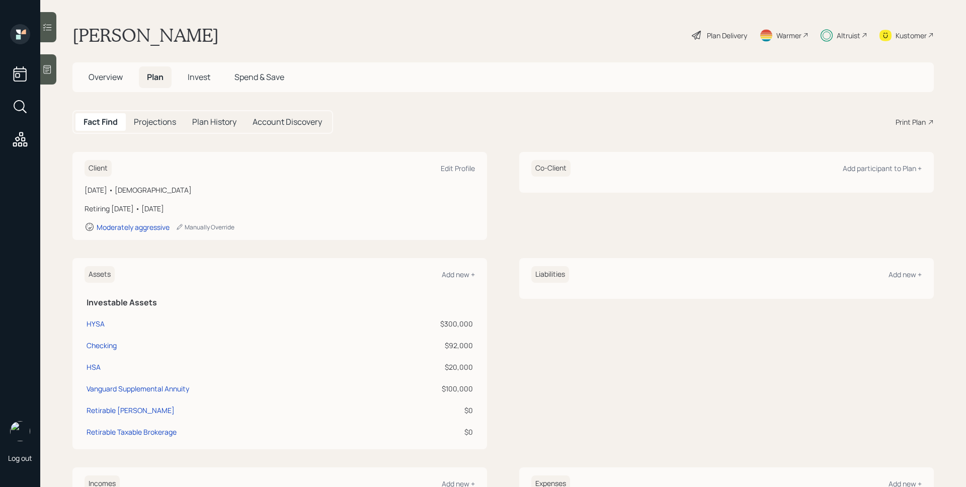
drag, startPoint x: 206, startPoint y: 86, endPoint x: 203, endPoint y: 79, distance: 7.4
click at [206, 86] on h5 "Invest" at bounding box center [199, 77] width 39 height 22
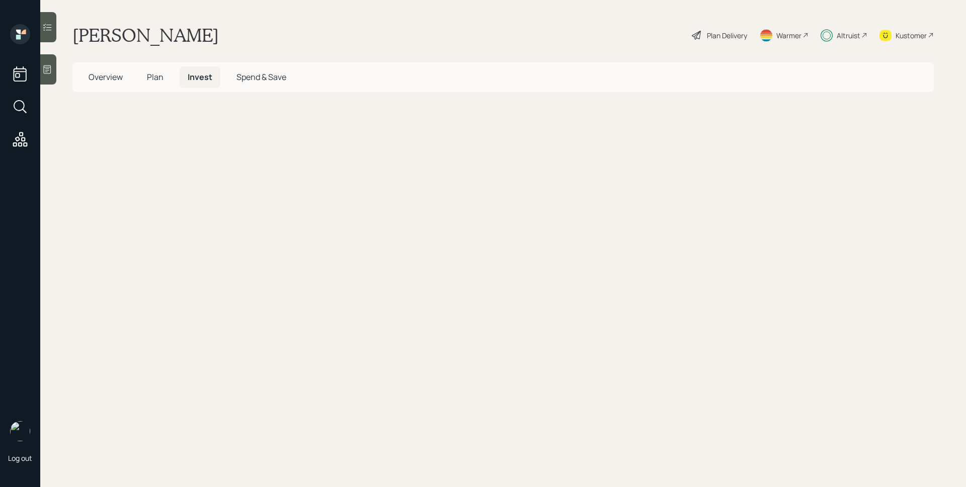
click at [202, 76] on span "Invest" at bounding box center [200, 76] width 25 height 11
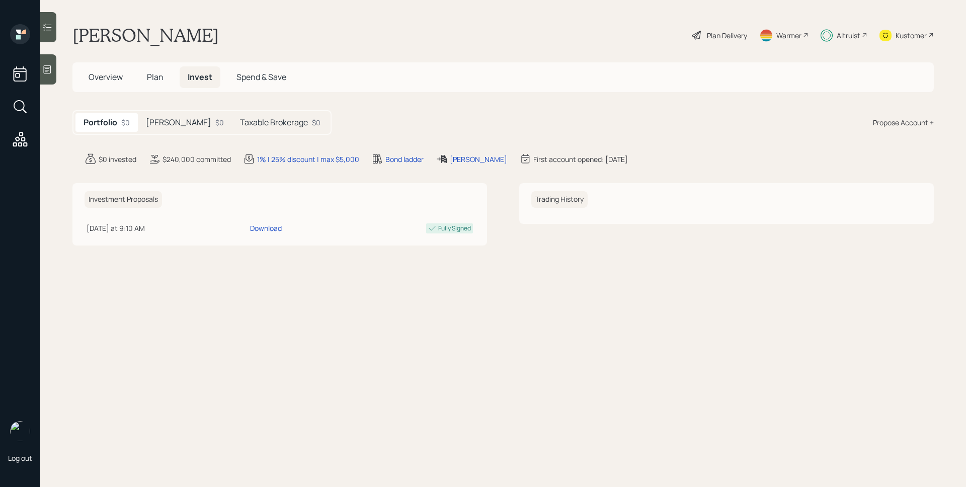
click at [215, 121] on div "$0" at bounding box center [219, 122] width 9 height 11
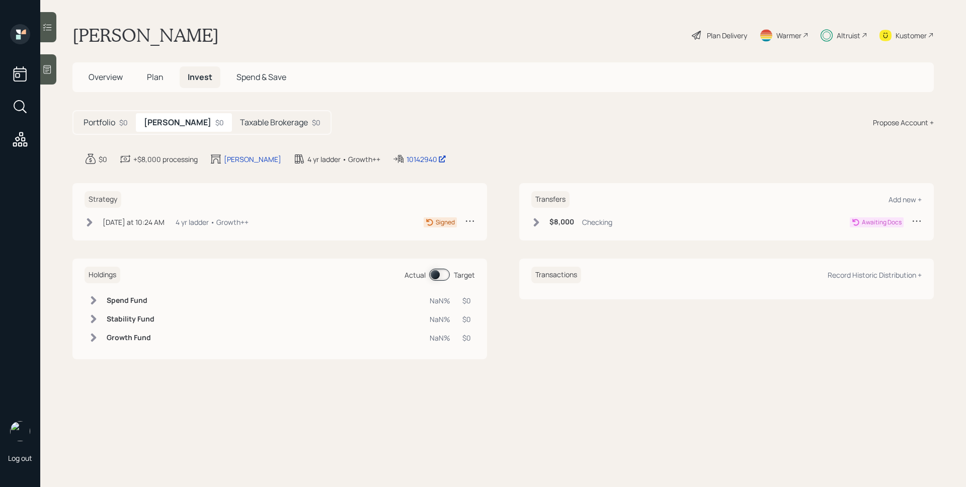
click at [130, 221] on div "[DATE] at 10:24 AM" at bounding box center [134, 222] width 62 height 11
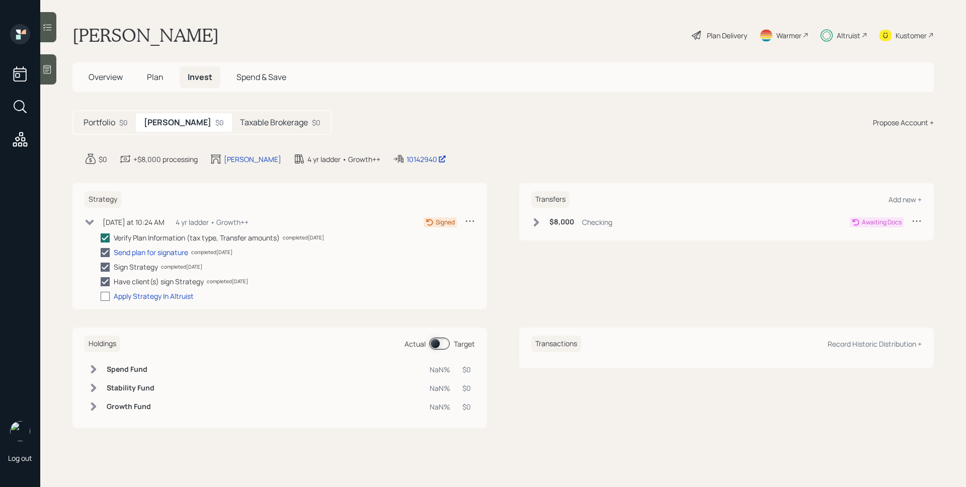
click at [107, 297] on div at bounding box center [105, 296] width 9 height 9
click at [101, 296] on input "checkbox" at bounding box center [100, 296] width 1 height 1
checkbox input "true"
click at [254, 121] on h5 "Taxable Brokerage" at bounding box center [274, 123] width 68 height 10
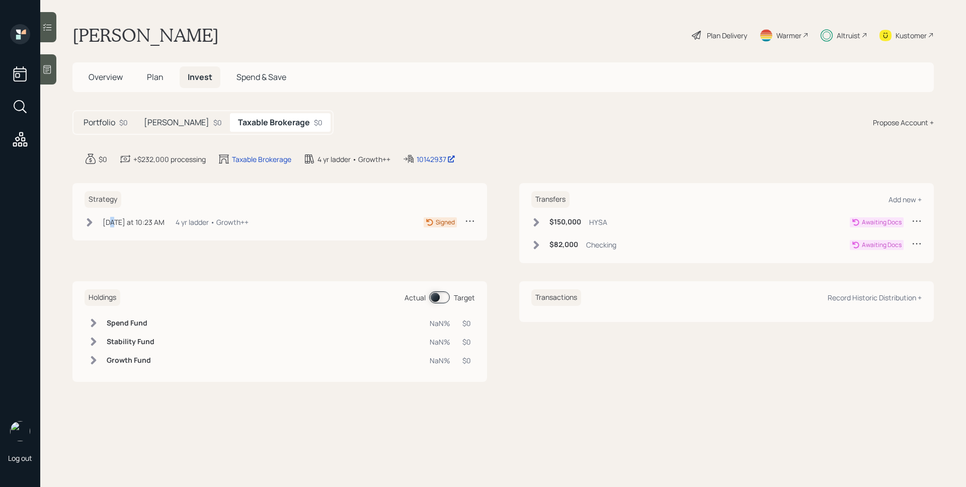
click at [110, 224] on div "[DATE] at 10:23 AM" at bounding box center [134, 222] width 62 height 11
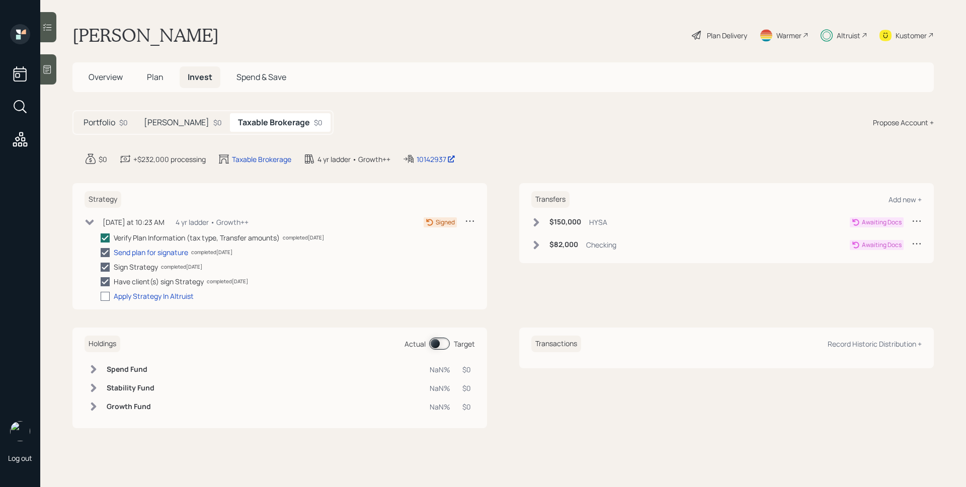
click at [106, 295] on div at bounding box center [105, 296] width 9 height 9
click at [101, 296] on input "checkbox" at bounding box center [100, 296] width 1 height 1
checkbox input "true"
click at [613, 121] on div "Portfolio $0 [PERSON_NAME] $0 Taxable Brokerage $0 Propose Account +" at bounding box center [503, 122] width 862 height 25
click at [724, 42] on div "Plan Delivery" at bounding box center [719, 35] width 57 height 22
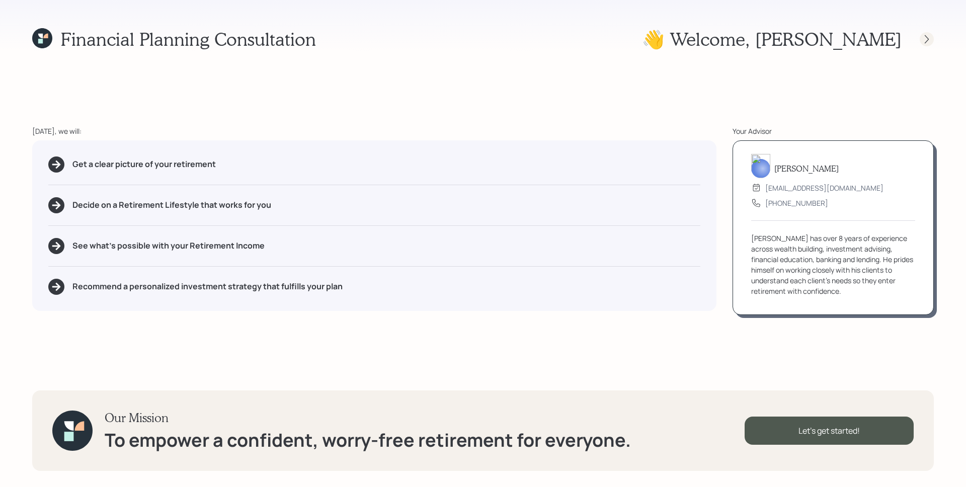
click at [924, 37] on icon at bounding box center [927, 39] width 10 height 10
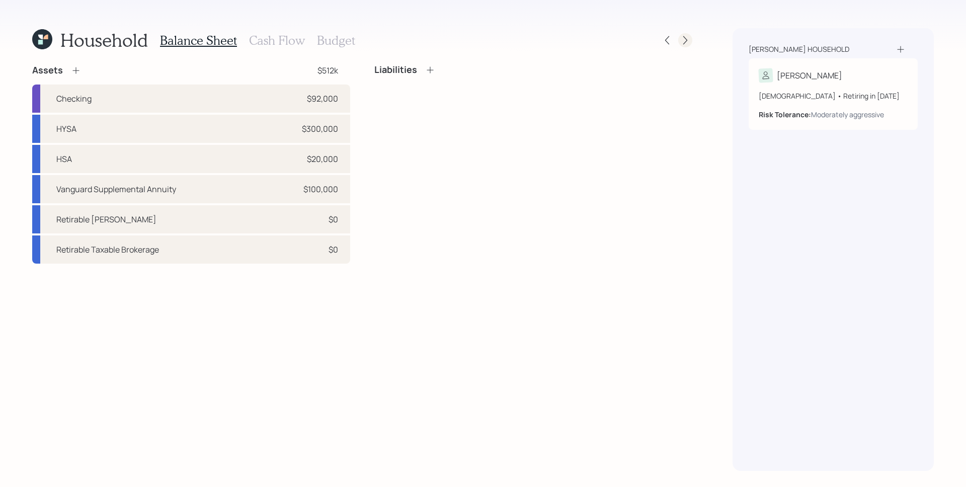
click at [683, 43] on icon at bounding box center [686, 40] width 10 height 10
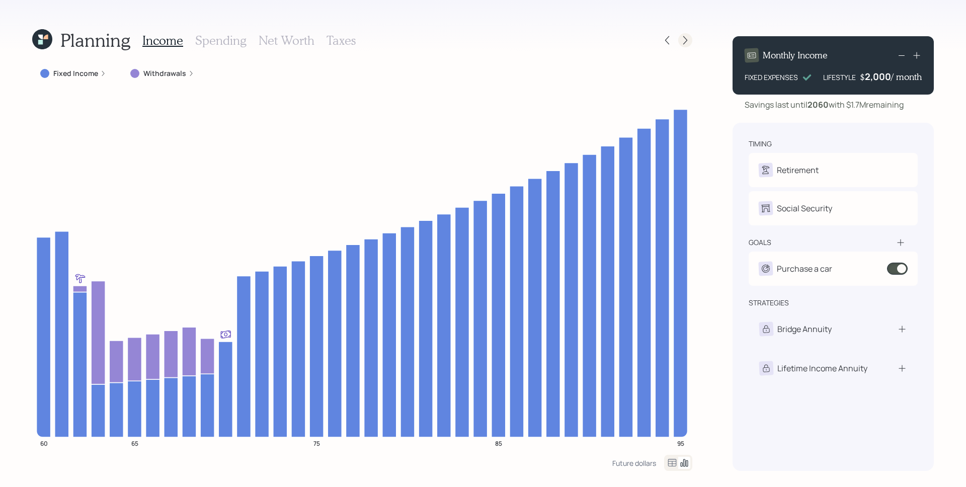
click at [686, 40] on icon at bounding box center [686, 40] width 10 height 10
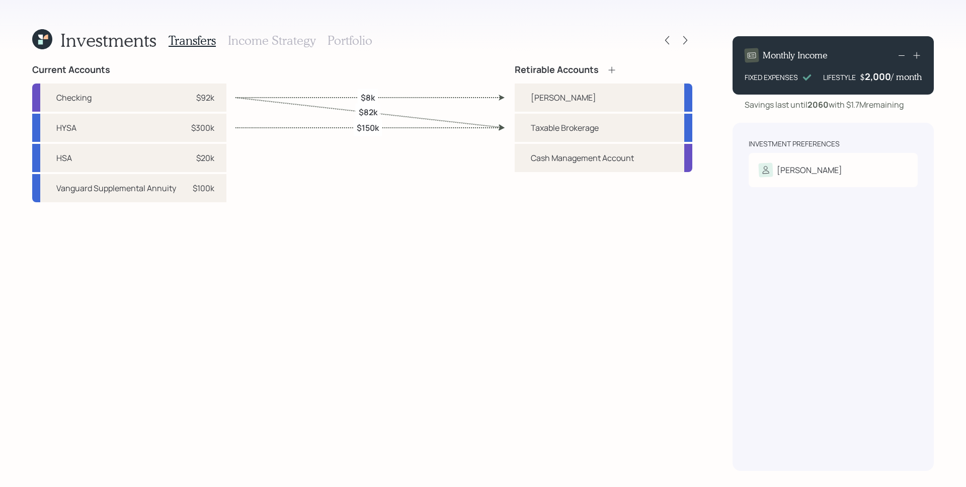
click at [49, 35] on icon at bounding box center [42, 39] width 20 height 20
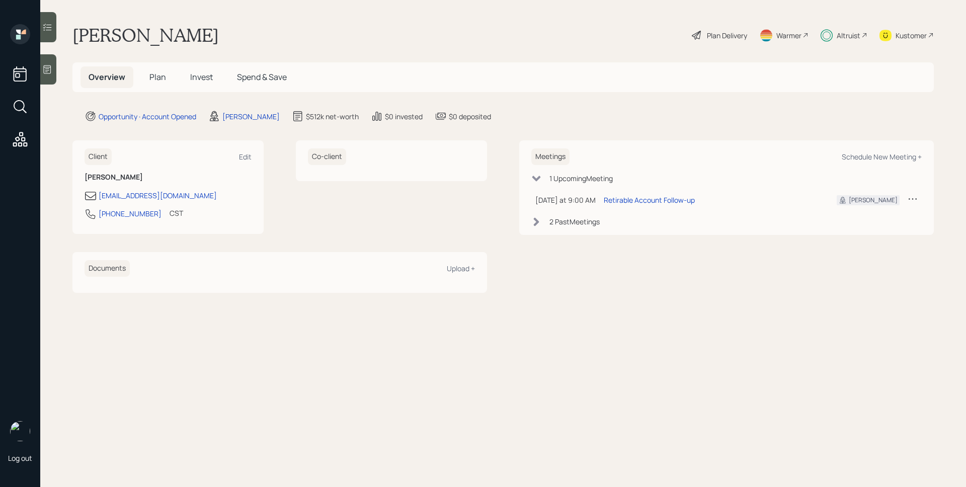
click at [198, 74] on span "Invest" at bounding box center [201, 76] width 23 height 11
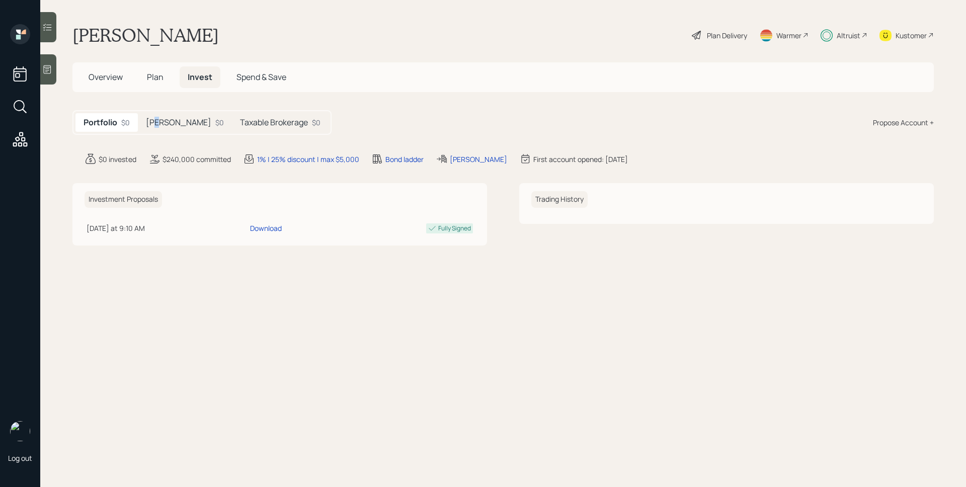
drag, startPoint x: 158, startPoint y: 119, endPoint x: 177, endPoint y: 126, distance: 20.2
click at [159, 119] on h5 "[PERSON_NAME]" at bounding box center [178, 123] width 65 height 10
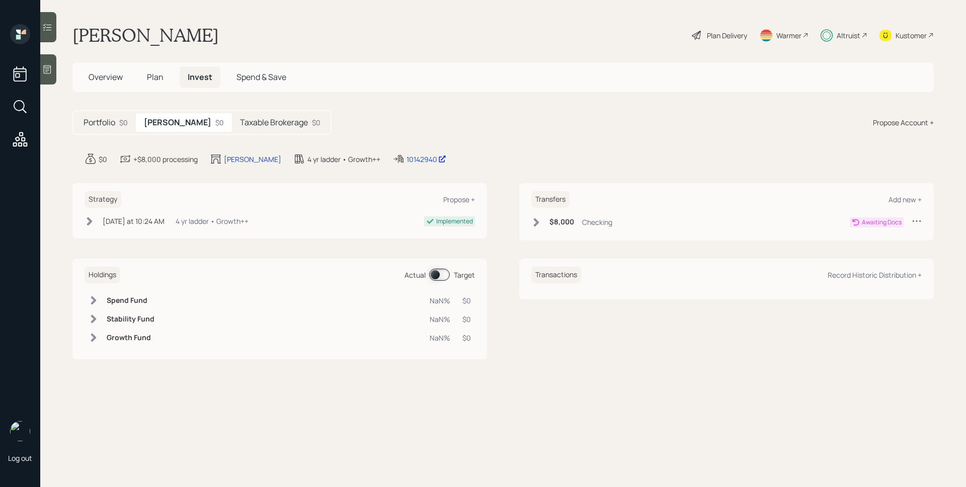
click at [563, 218] on h6 "$8,000" at bounding box center [562, 222] width 25 height 9
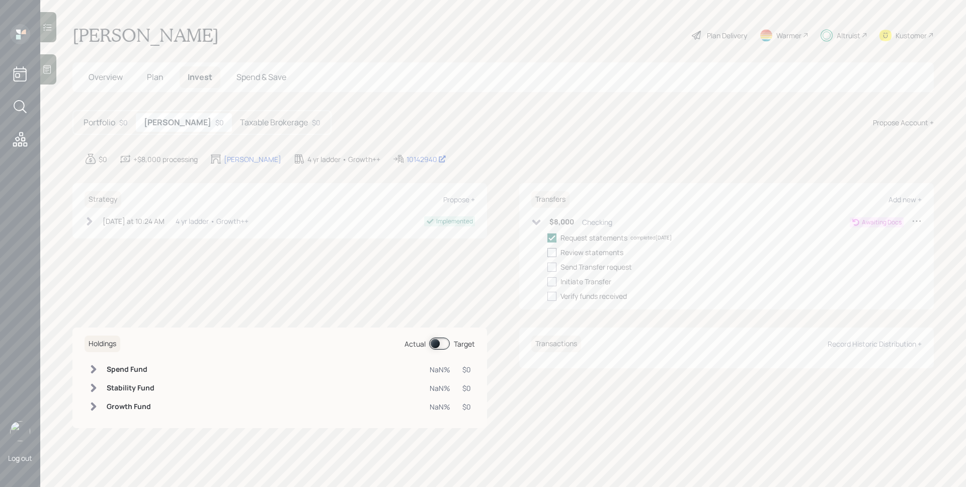
click at [555, 247] on label at bounding box center [554, 252] width 13 height 11
click at [548, 252] on input "checkbox" at bounding box center [547, 252] width 1 height 1
checkbox input "true"
click at [553, 261] on div "Request statements completed [DATE] Review statements completed [DATE] Send Tra…" at bounding box center [735, 267] width 374 height 69
click at [554, 267] on div at bounding box center [552, 267] width 9 height 9
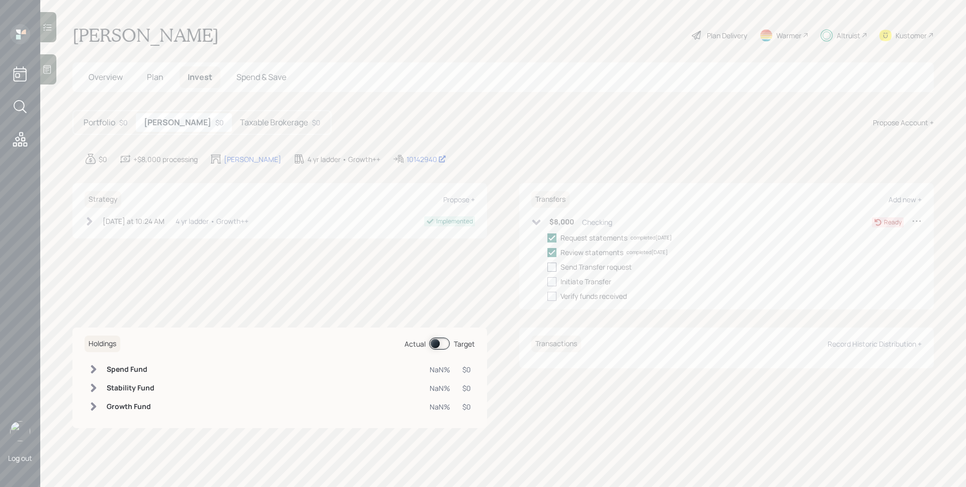
click at [548, 267] on input "checkbox" at bounding box center [547, 267] width 1 height 1
checkbox input "true"
click at [553, 283] on div at bounding box center [552, 281] width 9 height 9
click at [548, 282] on input "checkbox" at bounding box center [547, 281] width 1 height 1
checkbox input "true"
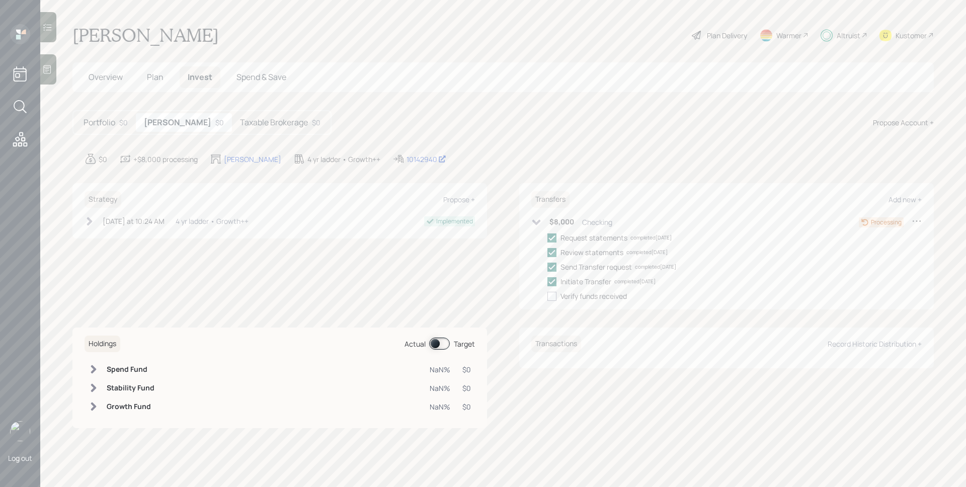
click at [240, 118] on h5 "Taxable Brokerage" at bounding box center [274, 123] width 68 height 10
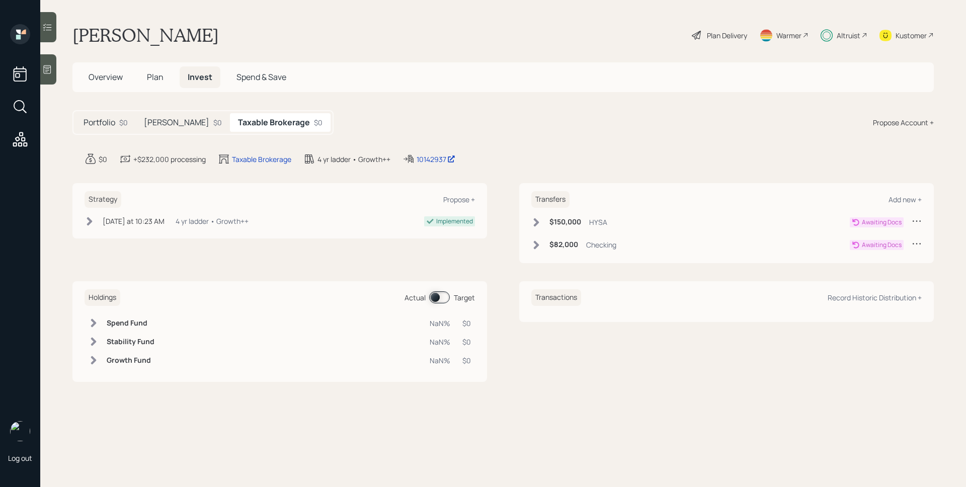
click at [562, 223] on h6 "$150,000" at bounding box center [566, 222] width 32 height 9
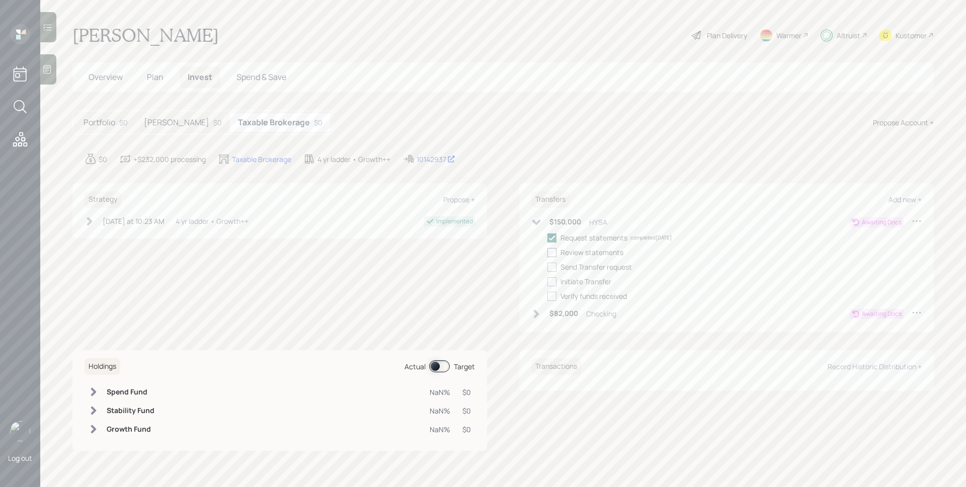
click at [553, 250] on div at bounding box center [552, 252] width 9 height 9
click at [548, 252] on input "checkbox" at bounding box center [547, 252] width 1 height 1
checkbox input "true"
click at [552, 268] on div at bounding box center [552, 267] width 9 height 9
click at [548, 267] on input "checkbox" at bounding box center [547, 267] width 1 height 1
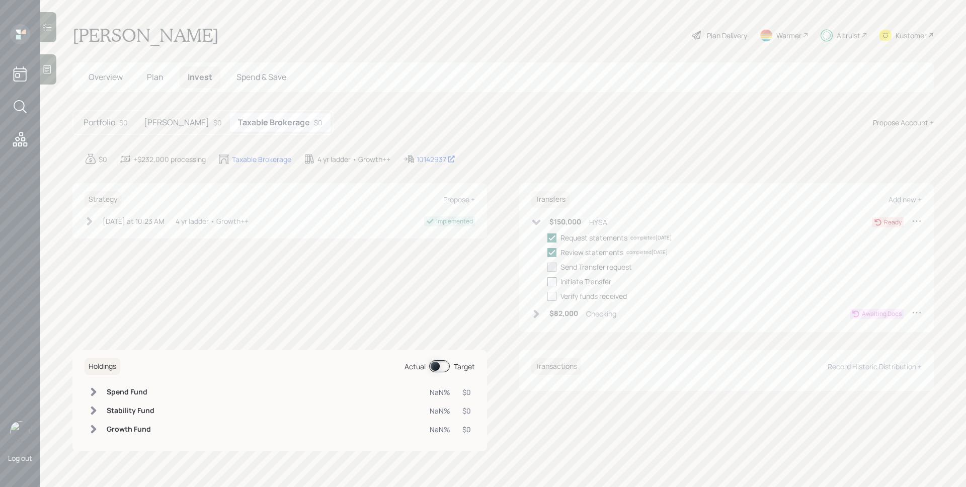
checkbox input "true"
click at [552, 282] on div at bounding box center [552, 281] width 9 height 9
click at [548, 282] on input "checkbox" at bounding box center [547, 281] width 1 height 1
checkbox input "true"
click at [561, 314] on h6 "$82,000" at bounding box center [564, 314] width 29 height 9
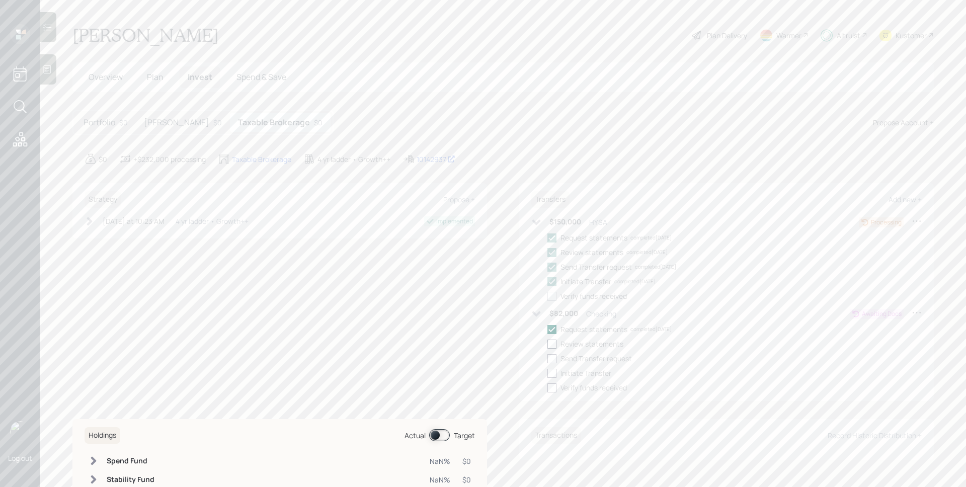
click at [548, 345] on div at bounding box center [552, 344] width 9 height 9
click at [547, 344] on input "checkbox" at bounding box center [547, 344] width 1 height 1
checkbox input "true"
drag, startPoint x: 547, startPoint y: 357, endPoint x: 547, endPoint y: 363, distance: 6.5
click at [548, 357] on div at bounding box center [552, 358] width 9 height 9
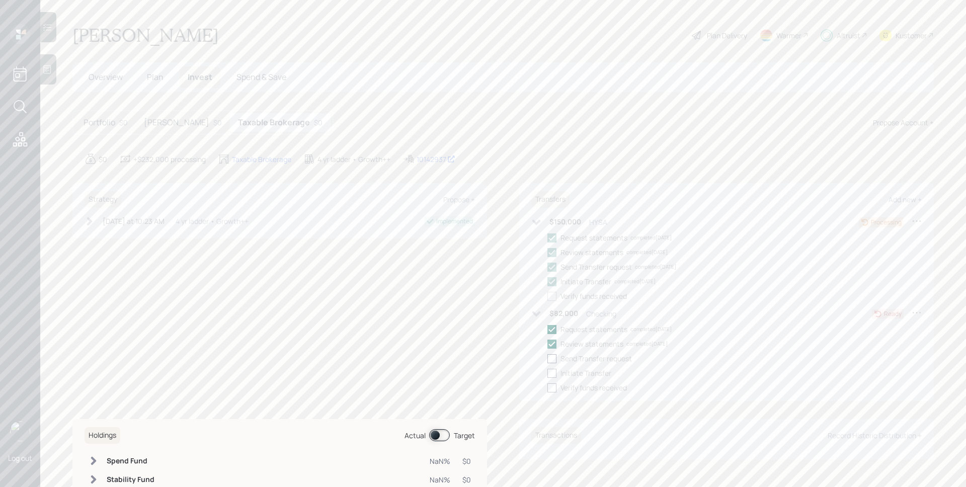
click at [547, 358] on input "checkbox" at bounding box center [547, 358] width 1 height 1
checkbox input "true"
click at [548, 372] on div at bounding box center [552, 373] width 9 height 9
click at [547, 373] on input "checkbox" at bounding box center [547, 373] width 1 height 1
checkbox input "true"
